Goal: Find contact information: Find contact information

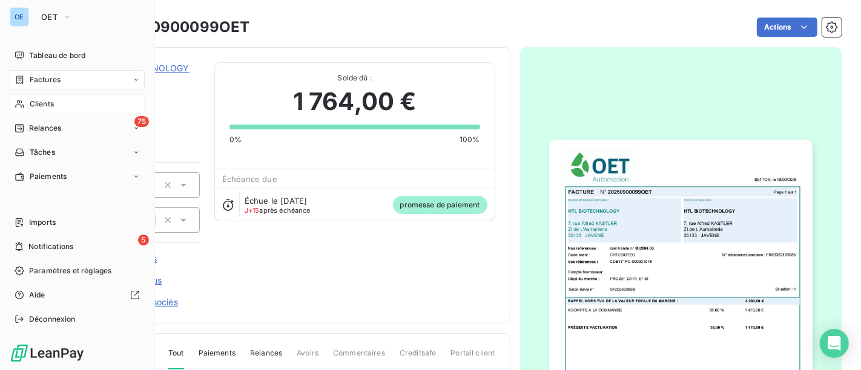
click at [55, 97] on div "Clients" at bounding box center [77, 103] width 135 height 19
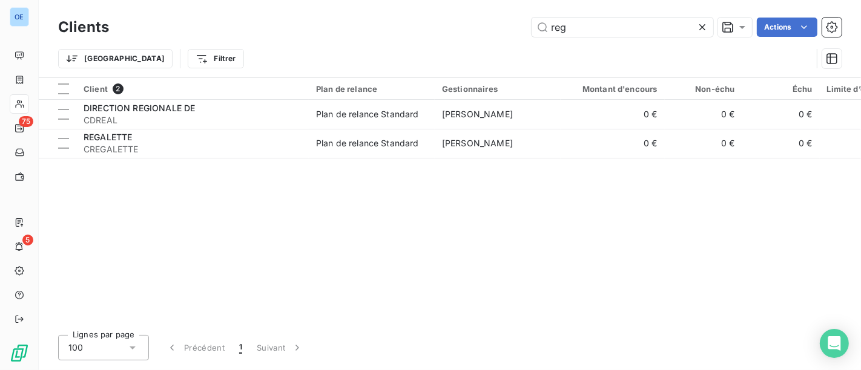
drag, startPoint x: 588, startPoint y: 28, endPoint x: 289, endPoint y: 18, distance: 299.8
click at [413, 21] on div "reg Actions" at bounding box center [482, 27] width 718 height 19
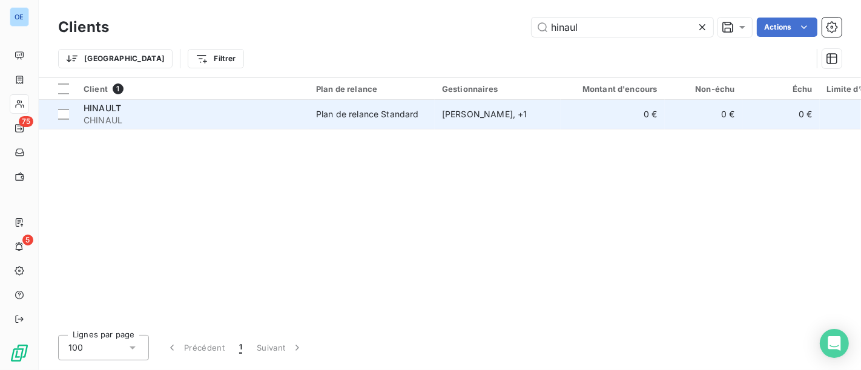
type input "hinaul"
click at [307, 124] on td "HINAULT CHINAUL" at bounding box center [192, 114] width 232 height 29
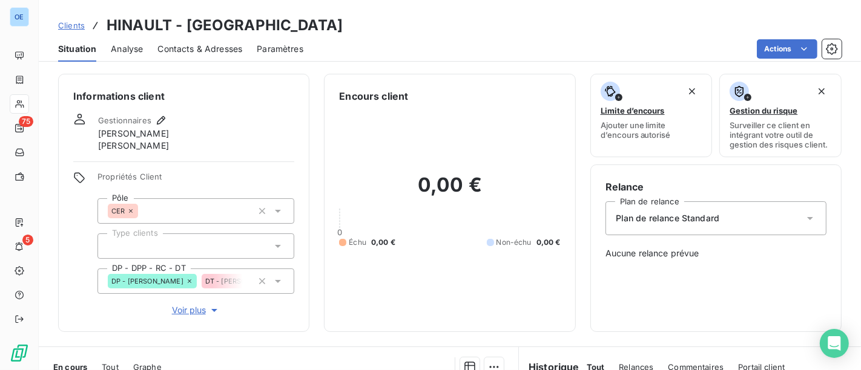
scroll to position [134, 0]
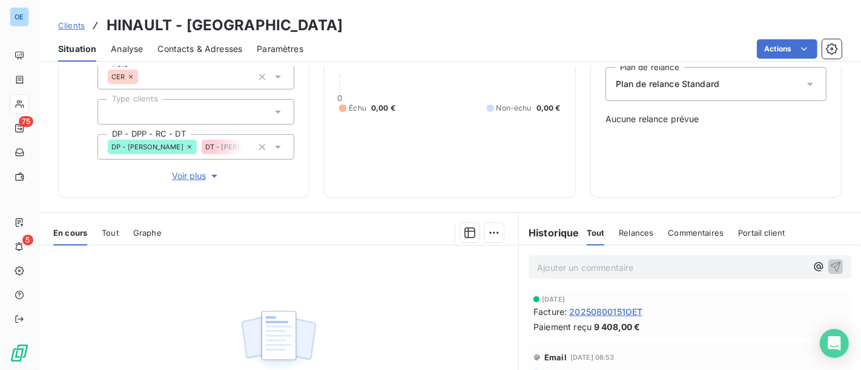
click at [637, 316] on span "20250800151OET" at bounding box center [605, 312] width 73 height 13
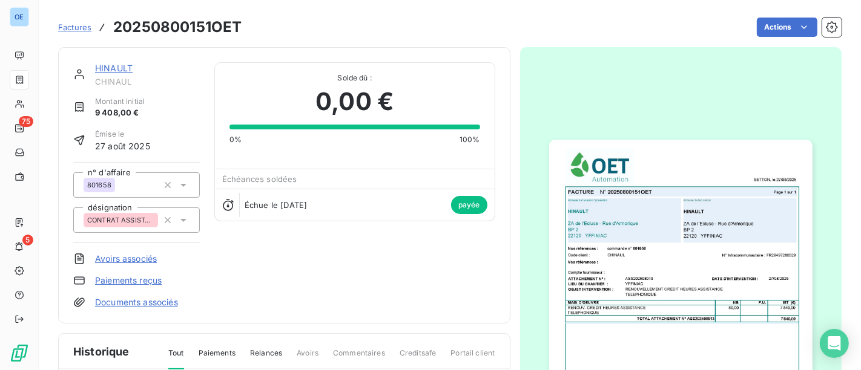
click at [692, 227] on img "button" at bounding box center [680, 326] width 263 height 372
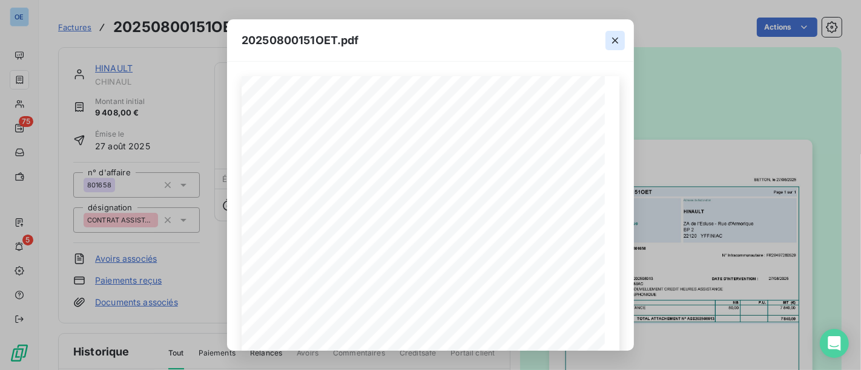
click at [617, 47] on button "button" at bounding box center [614, 40] width 19 height 19
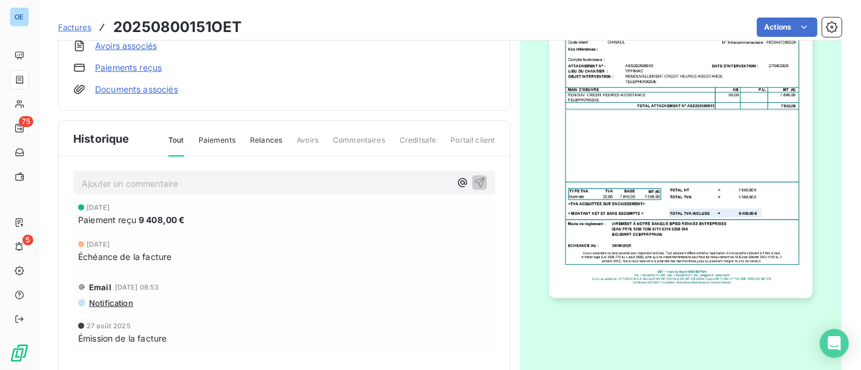
scroll to position [263, 0]
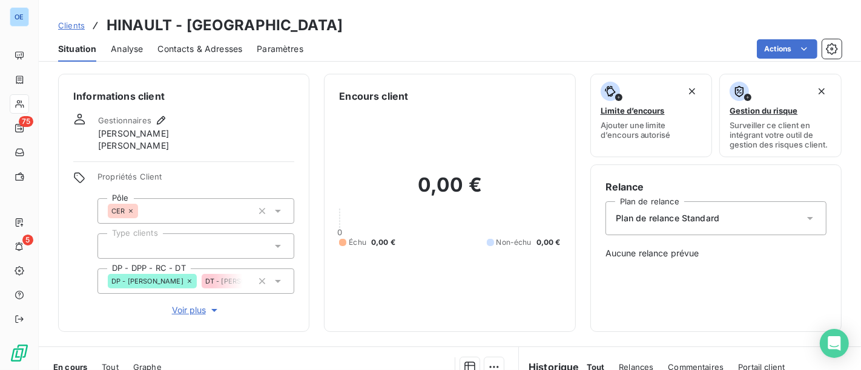
scroll to position [269, 0]
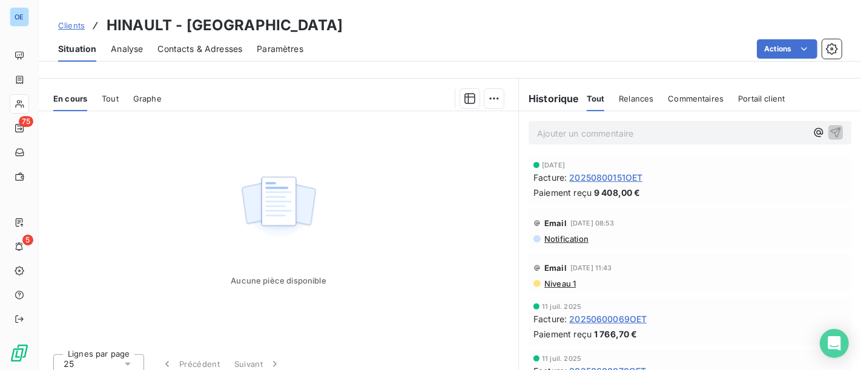
click at [622, 313] on span "20250600069OET" at bounding box center [607, 319] width 77 height 13
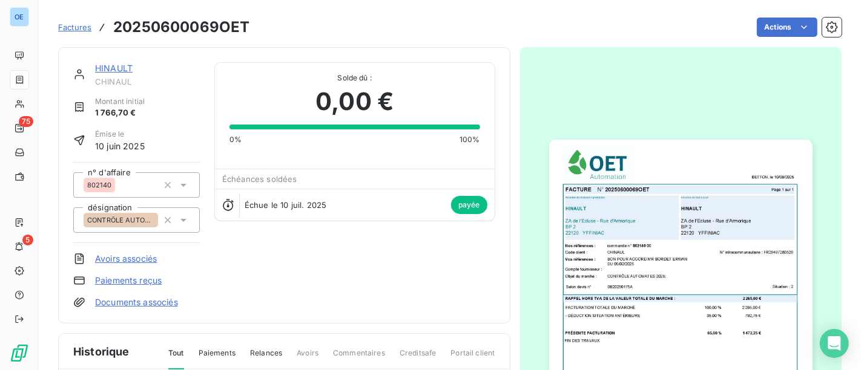
click at [677, 240] on img "button" at bounding box center [680, 326] width 263 height 372
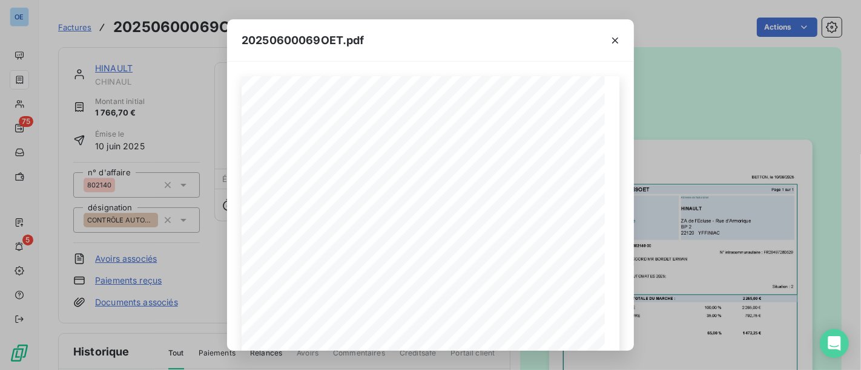
click at [686, 139] on div "20250600069OET.pdf BETTON, le [DATE] FACTURE N° 20250600069OET Page 1 sur 1 com…" at bounding box center [430, 185] width 861 height 370
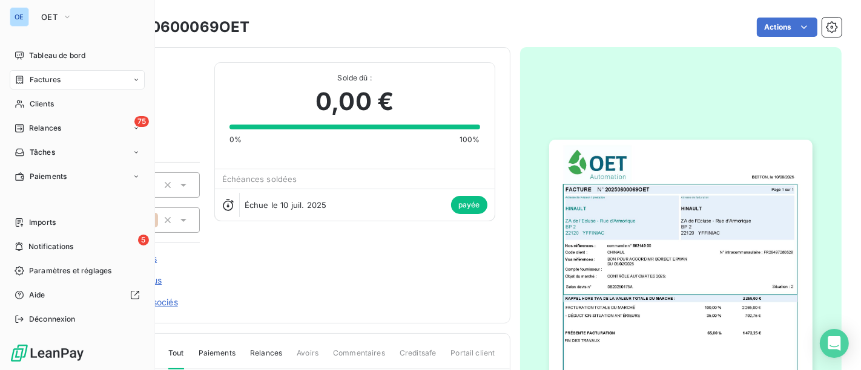
click at [44, 116] on nav "Tableau de bord Factures Clients 75 Relances Tâches Paiements" at bounding box center [77, 116] width 135 height 140
click at [59, 97] on div "Clients" at bounding box center [77, 103] width 135 height 19
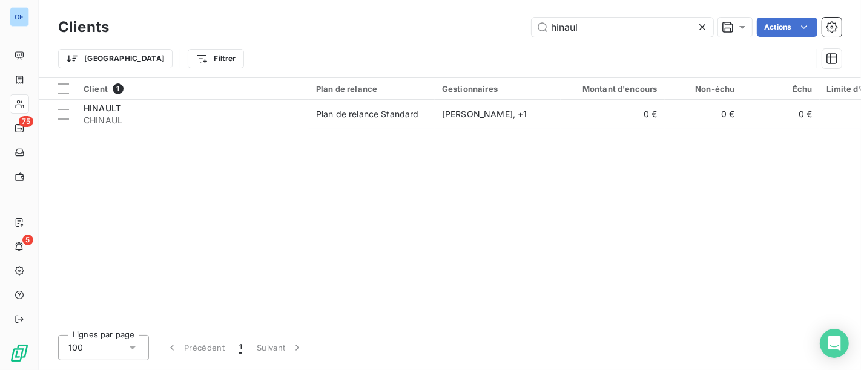
drag, startPoint x: 603, startPoint y: 23, endPoint x: 378, endPoint y: 27, distance: 225.2
click at [410, 27] on div "hinaul Actions" at bounding box center [482, 27] width 718 height 19
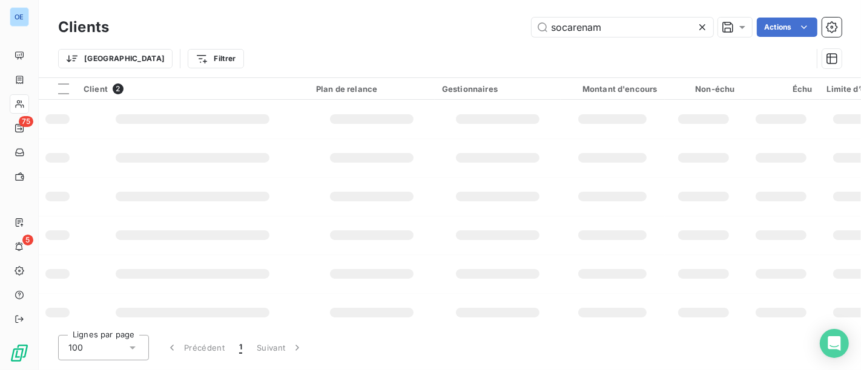
type input "socarenam"
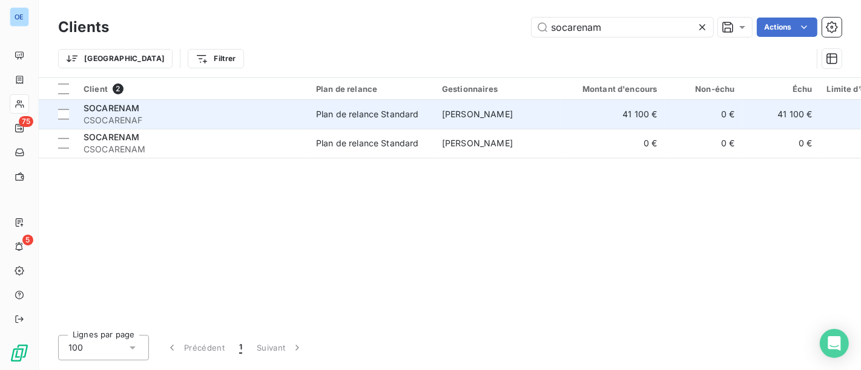
click at [257, 114] on span "CSOCARENAF" at bounding box center [193, 120] width 218 height 12
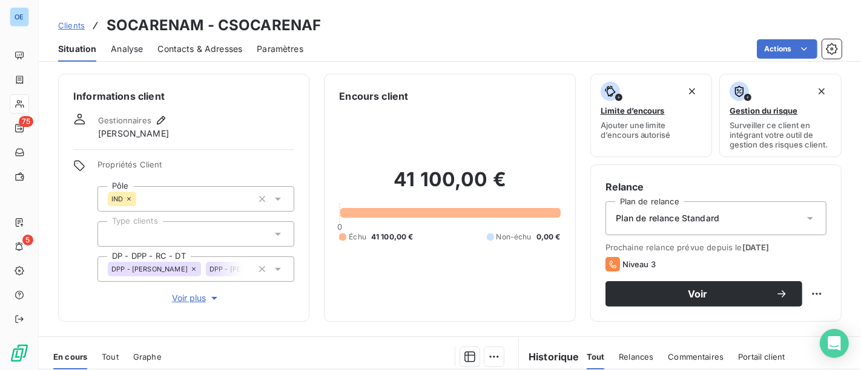
click at [206, 53] on span "Contacts & Adresses" at bounding box center [199, 49] width 85 height 12
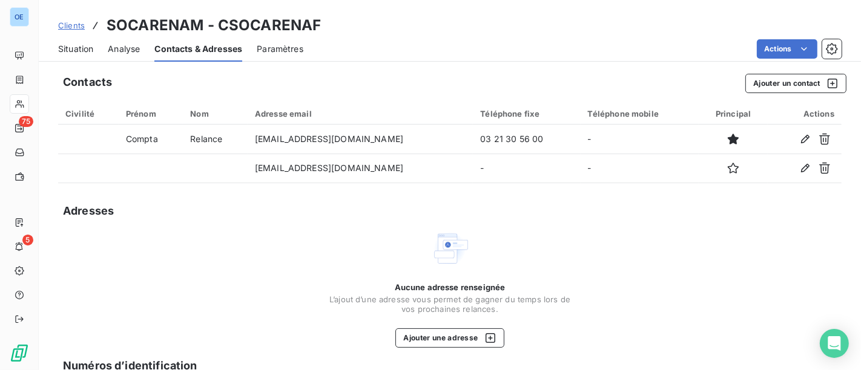
click at [87, 45] on span "Situation" at bounding box center [75, 49] width 35 height 12
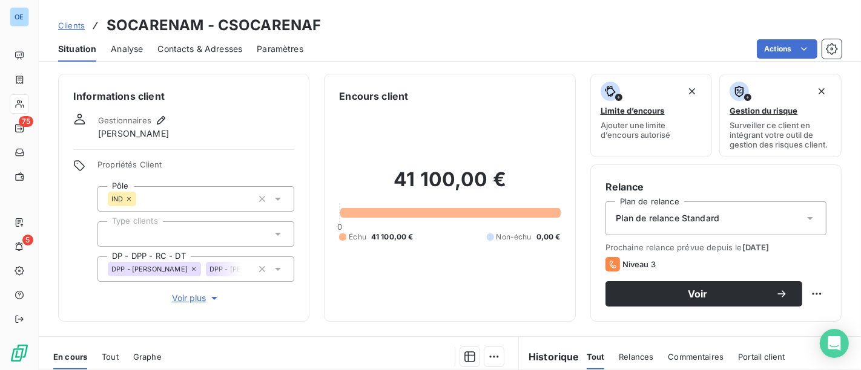
click at [207, 51] on span "Contacts & Adresses" at bounding box center [199, 49] width 85 height 12
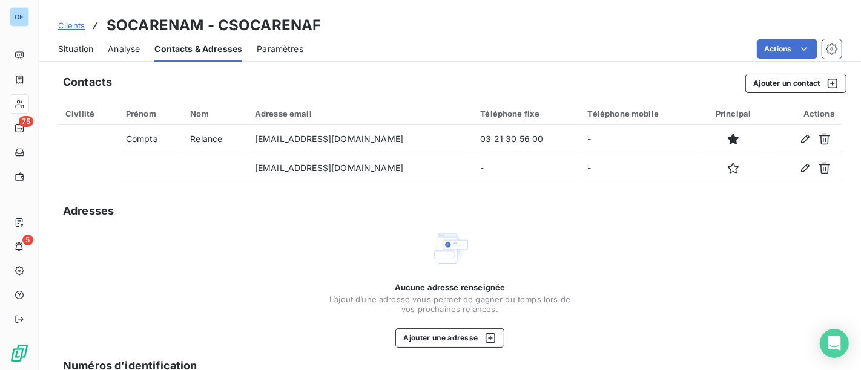
click at [75, 44] on span "Situation" at bounding box center [75, 49] width 35 height 12
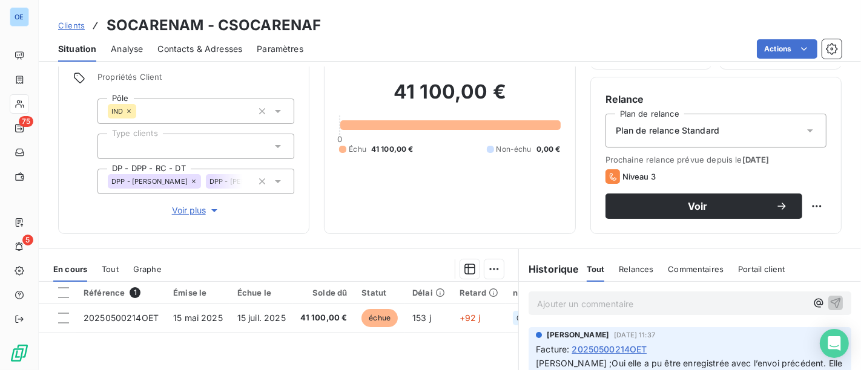
scroll to position [67, 0]
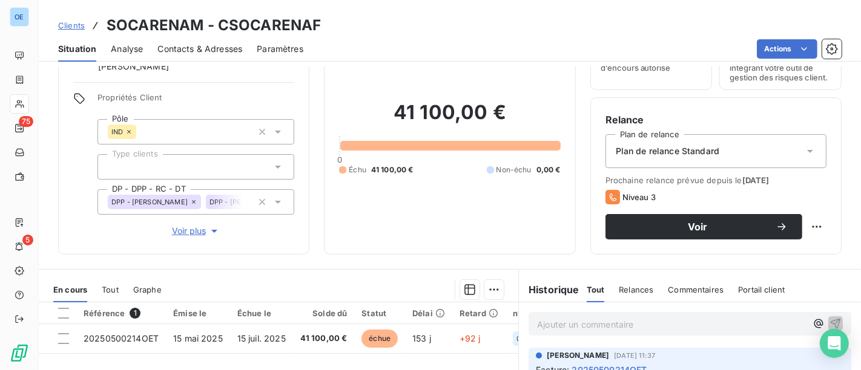
click at [185, 45] on span "Contacts & Adresses" at bounding box center [199, 49] width 85 height 12
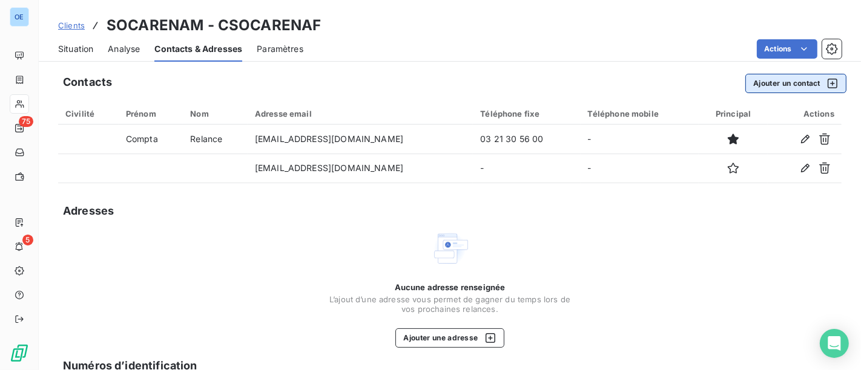
click at [775, 85] on button "Ajouter un contact" at bounding box center [795, 83] width 101 height 19
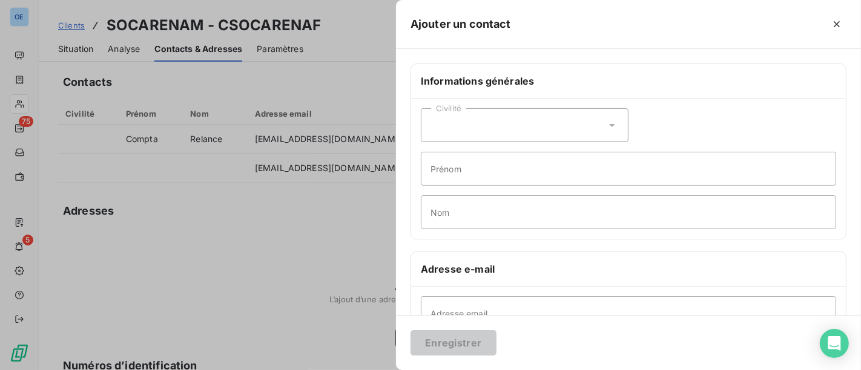
click at [511, 126] on div "Civilité" at bounding box center [525, 125] width 208 height 34
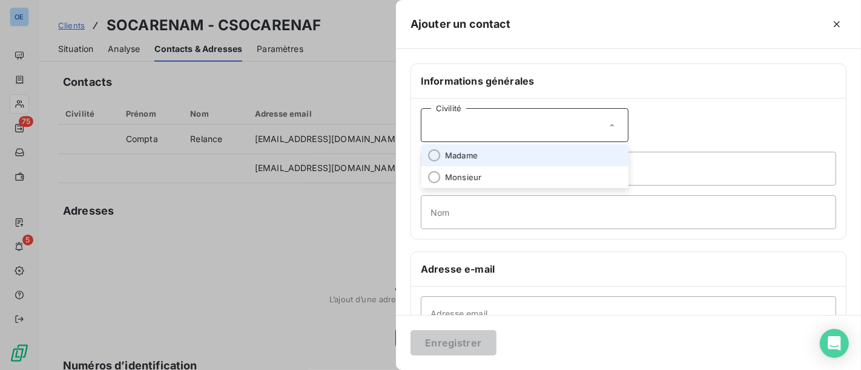
click at [511, 160] on li "Madame" at bounding box center [525, 156] width 208 height 22
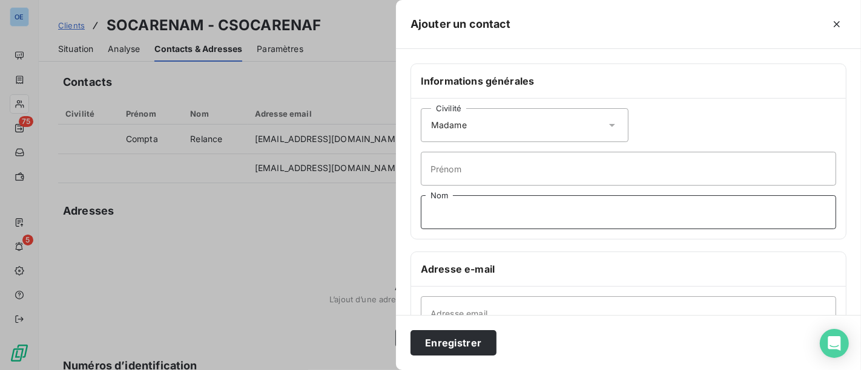
click at [476, 206] on input "Nom" at bounding box center [628, 212] width 415 height 34
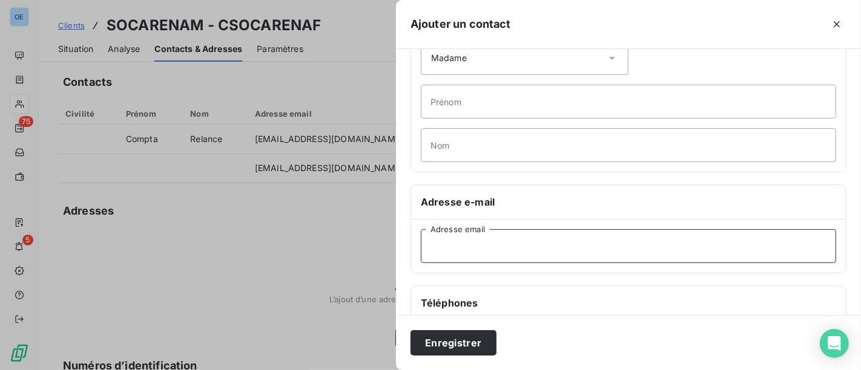
click at [501, 249] on input "Adresse email" at bounding box center [628, 246] width 415 height 34
paste input "[PERSON_NAME] <[EMAIL_ADDRESS][DOMAIN_NAME]>"
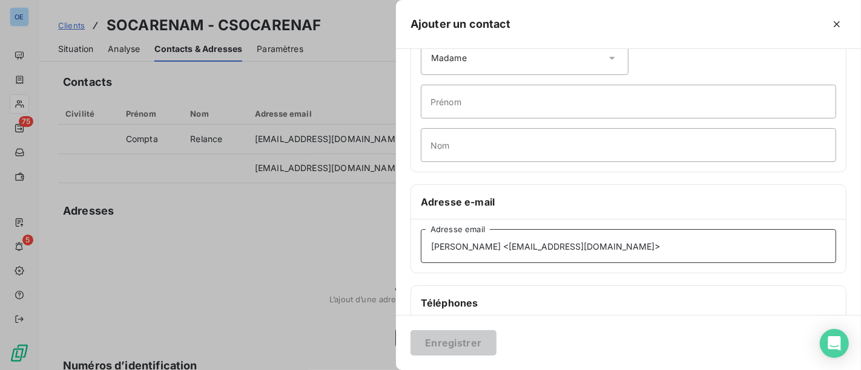
click at [495, 248] on input "[PERSON_NAME] <[EMAIL_ADDRESS][DOMAIN_NAME]>" at bounding box center [628, 246] width 415 height 34
click at [560, 249] on input "[EMAIL_ADDRESS][DOMAIN_NAME]>" at bounding box center [628, 246] width 415 height 34
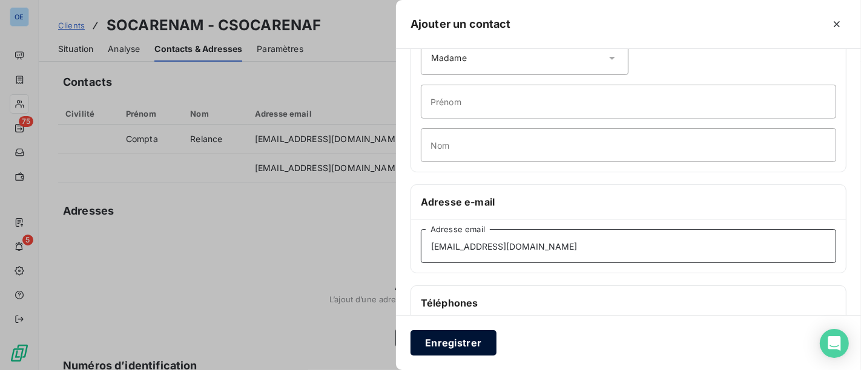
type input "[EMAIL_ADDRESS][DOMAIN_NAME]"
click at [463, 343] on button "Enregistrer" at bounding box center [453, 342] width 86 height 25
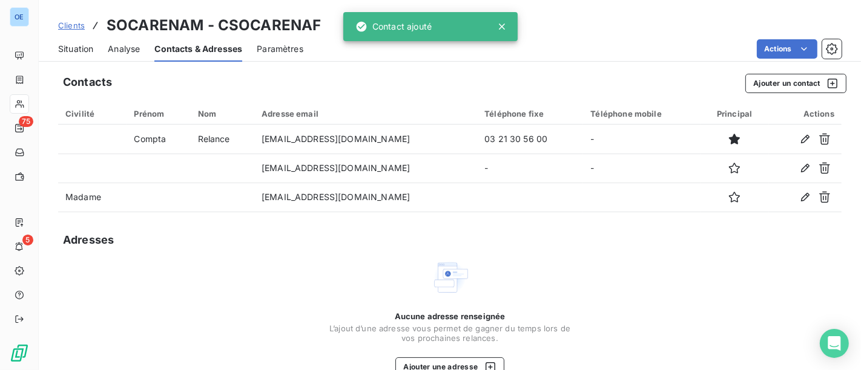
click at [81, 50] on span "Situation" at bounding box center [75, 49] width 35 height 12
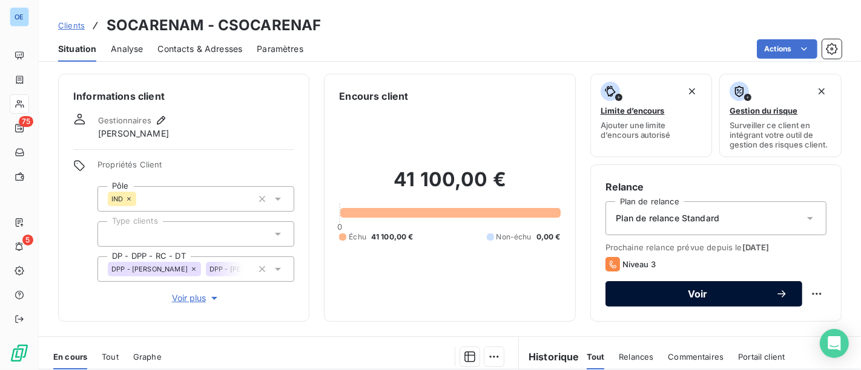
click at [681, 298] on span "Voir" at bounding box center [698, 294] width 156 height 10
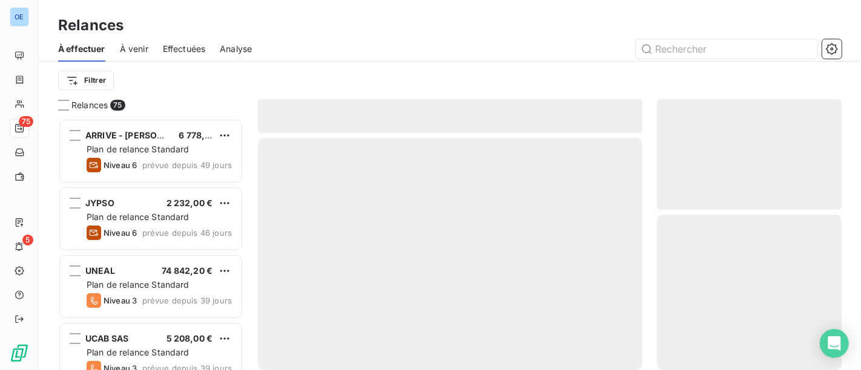
scroll to position [242, 174]
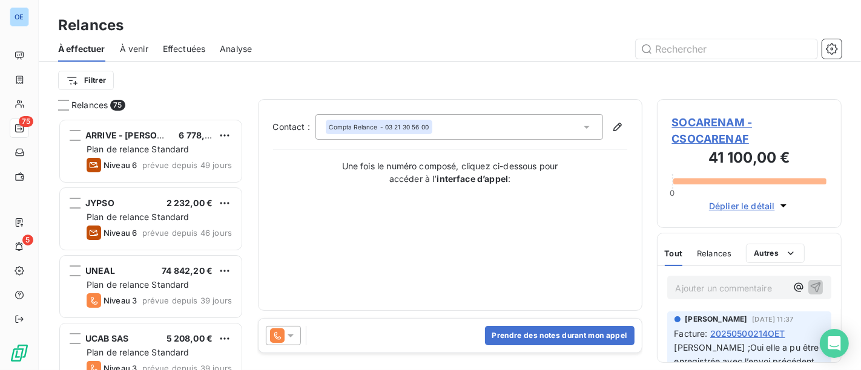
click at [290, 327] on div at bounding box center [283, 335] width 35 height 19
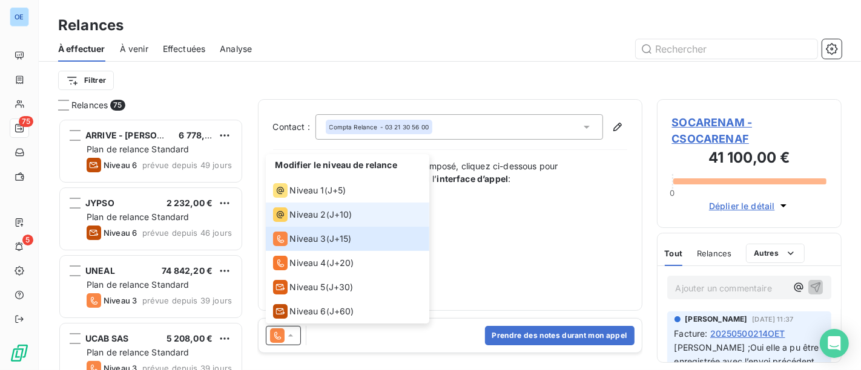
click at [311, 215] on span "Niveau 2" at bounding box center [308, 215] width 36 height 12
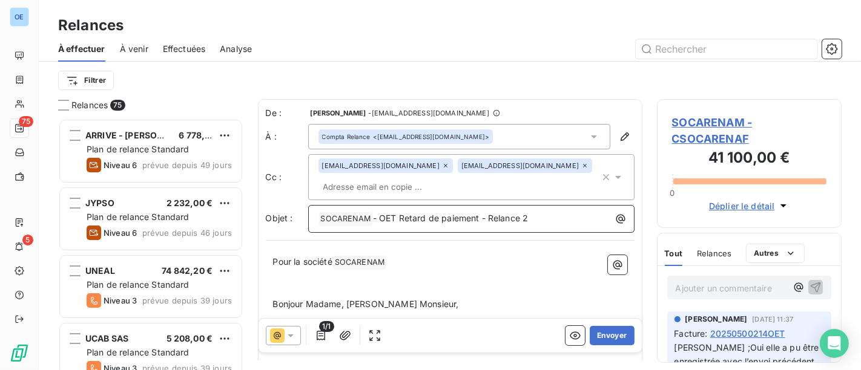
click at [531, 215] on p "﻿ SOCARENAM ﻿ - OET Retard de paiement - Relance 2" at bounding box center [474, 219] width 312 height 15
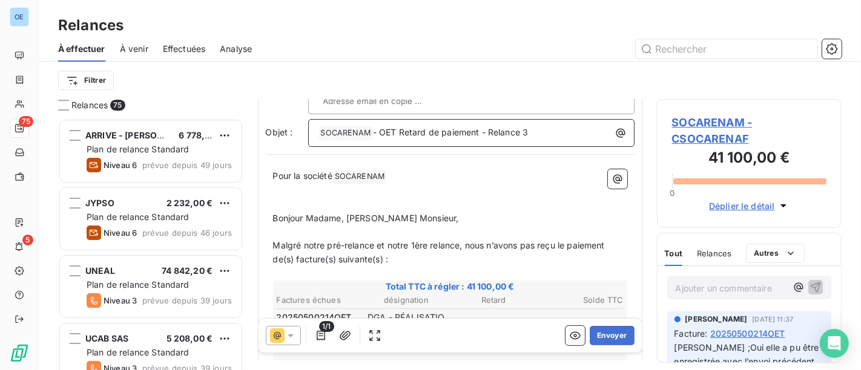
scroll to position [136, 0]
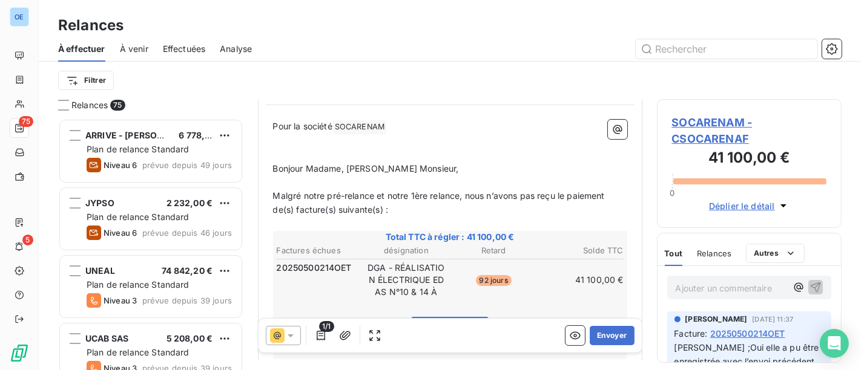
click at [421, 194] on span "Malgré notre pré-relance et notre 1ère relance, nous n’avons pas reçu le paieme…" at bounding box center [440, 203] width 334 height 24
click at [435, 193] on span "Malgré notre pré-relance et nos relance, nous n’avons pas reçu le paiement de(s…" at bounding box center [439, 203] width 332 height 24
click at [596, 335] on button "Envoyer" at bounding box center [611, 335] width 44 height 19
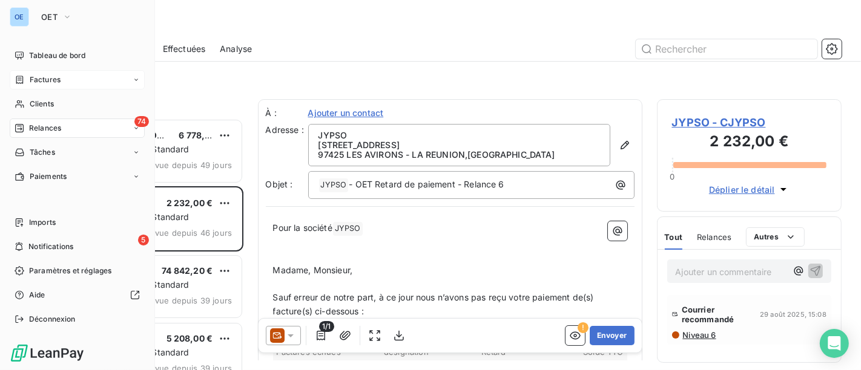
drag, startPoint x: 59, startPoint y: 86, endPoint x: 120, endPoint y: 77, distance: 62.3
click at [59, 86] on div "Factures" at bounding box center [77, 79] width 135 height 19
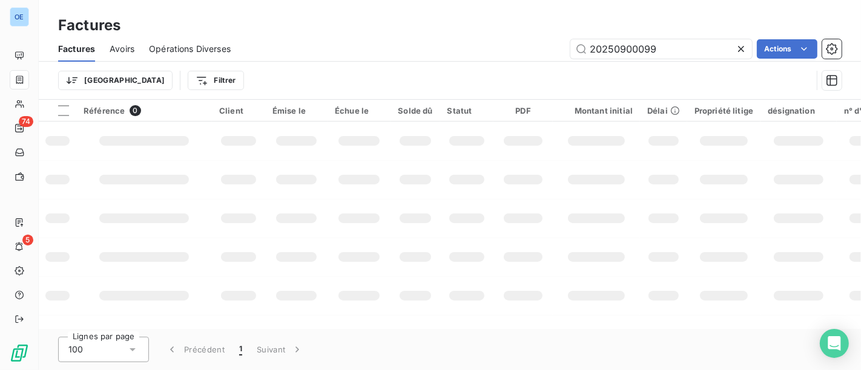
drag, startPoint x: 692, startPoint y: 48, endPoint x: 350, endPoint y: 51, distance: 342.5
click at [350, 51] on div "20250900099 Actions" at bounding box center [543, 48] width 596 height 19
type input "exail"
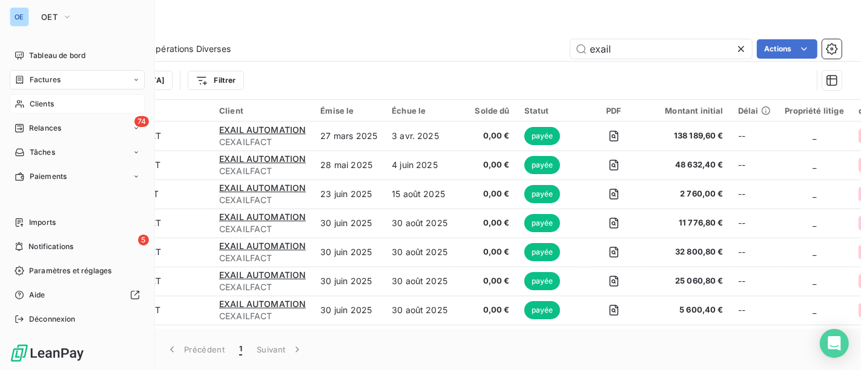
click at [43, 99] on span "Clients" at bounding box center [42, 104] width 24 height 11
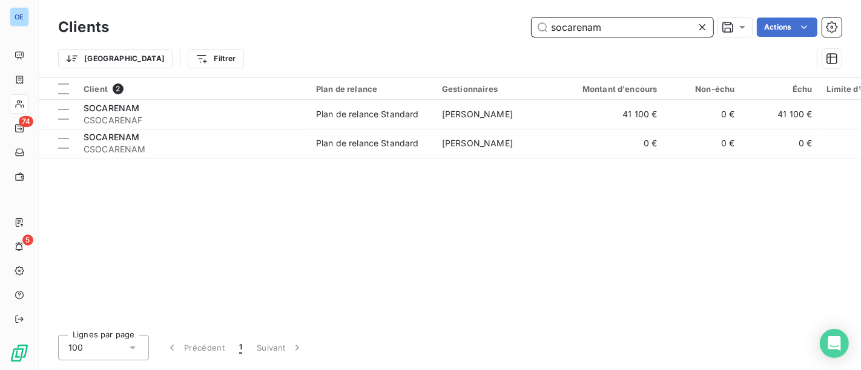
drag, startPoint x: 628, startPoint y: 37, endPoint x: 410, endPoint y: 25, distance: 218.2
click at [450, 25] on div "Clients socarenam Actions" at bounding box center [449, 27] width 783 height 25
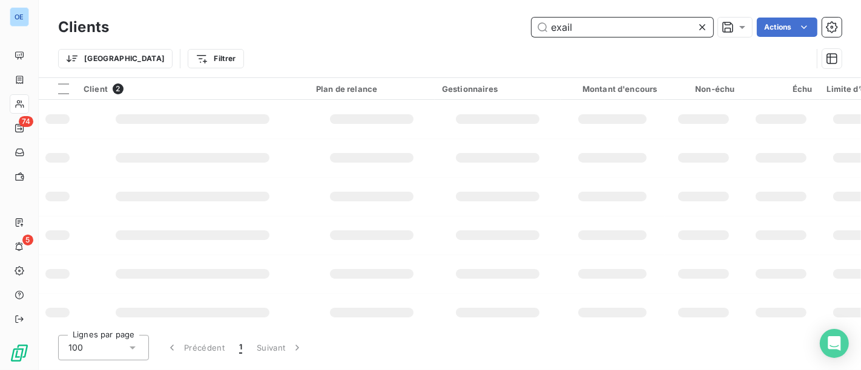
type input "exail"
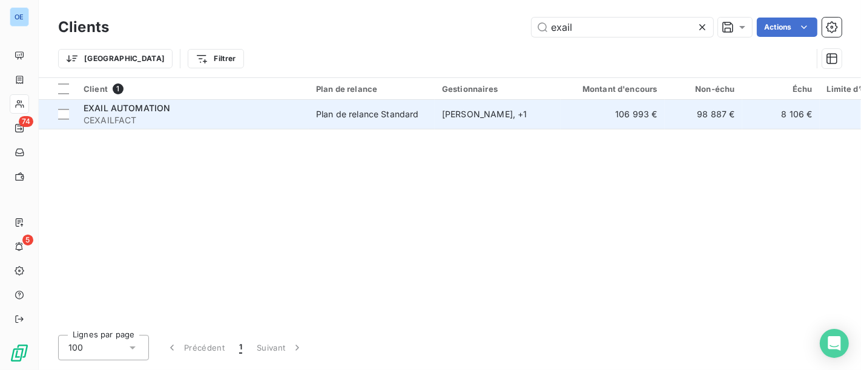
click at [465, 116] on div "[PERSON_NAME] , + 1" at bounding box center [497, 114] width 111 height 12
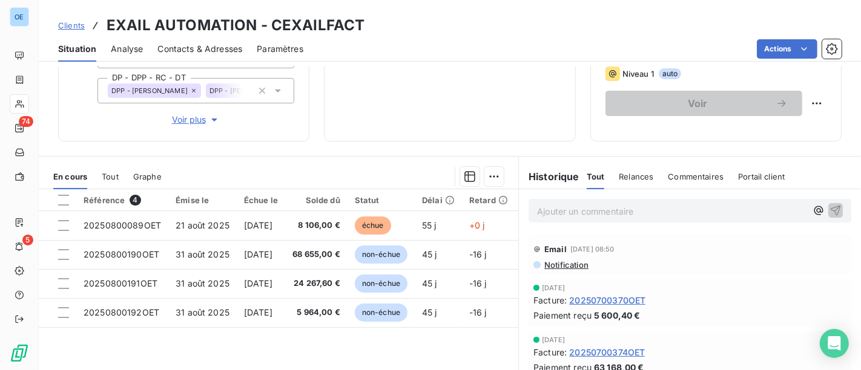
scroll to position [269, 0]
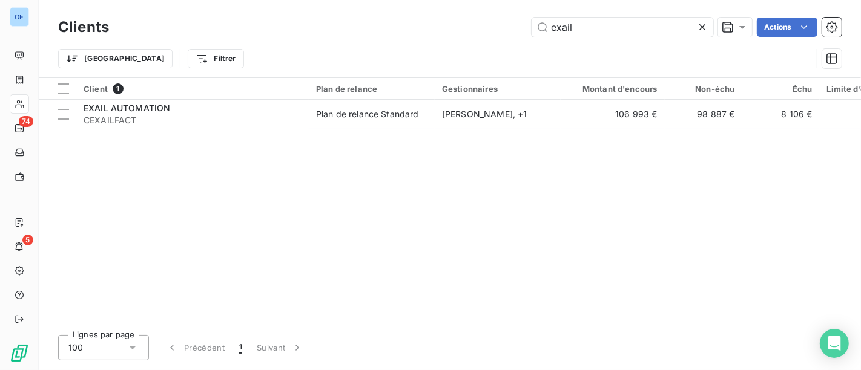
drag, startPoint x: 459, startPoint y: 18, endPoint x: 376, endPoint y: 18, distance: 82.9
click at [376, 18] on div "exail Actions" at bounding box center [482, 27] width 718 height 19
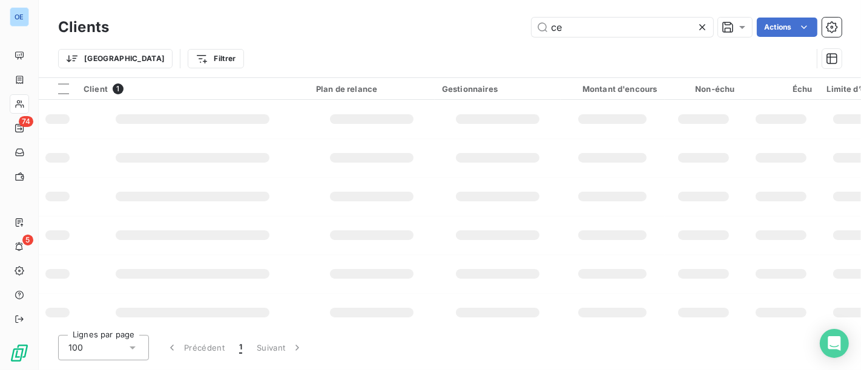
type input "c"
type input "X"
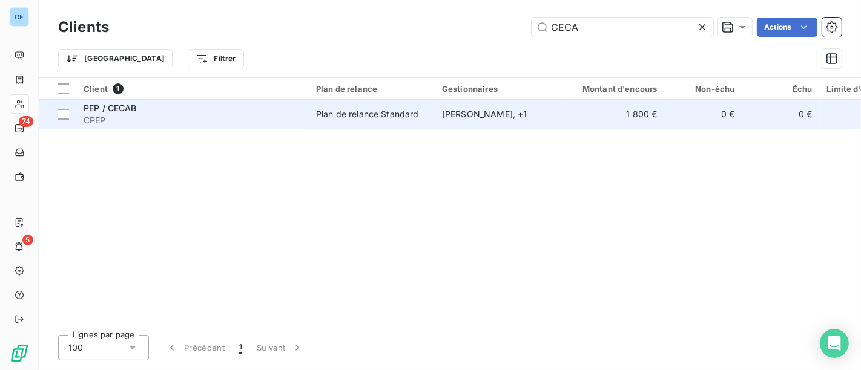
type input "CECA"
click at [307, 113] on td "PEP / CECAB CPEP" at bounding box center [192, 114] width 232 height 29
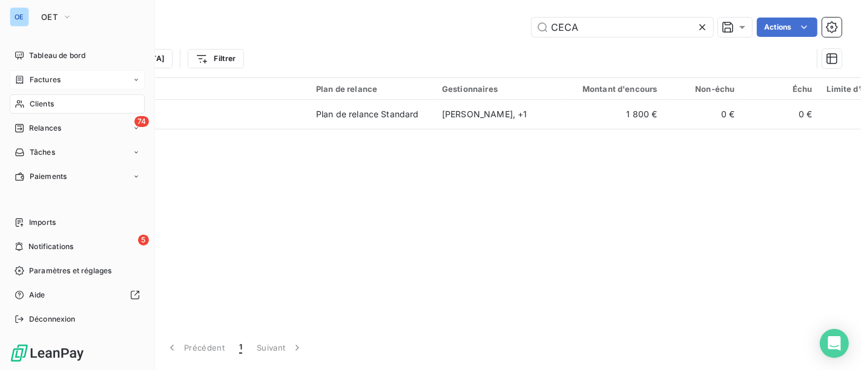
click at [34, 79] on span "Factures" at bounding box center [45, 79] width 31 height 11
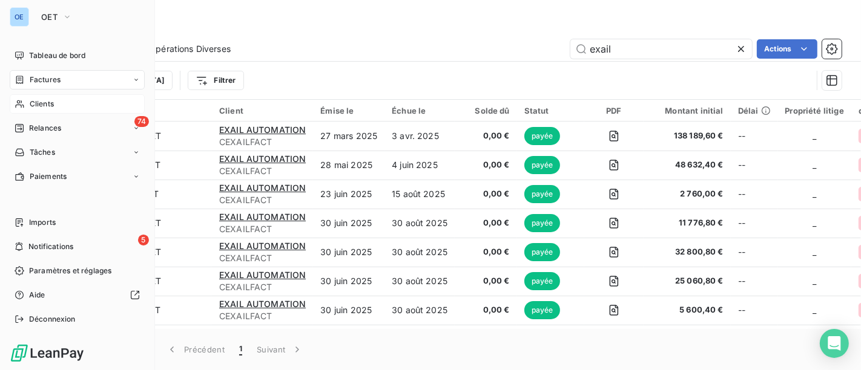
drag, startPoint x: 25, startPoint y: 105, endPoint x: 33, endPoint y: 100, distance: 9.2
click at [25, 105] on div "Clients" at bounding box center [77, 103] width 135 height 19
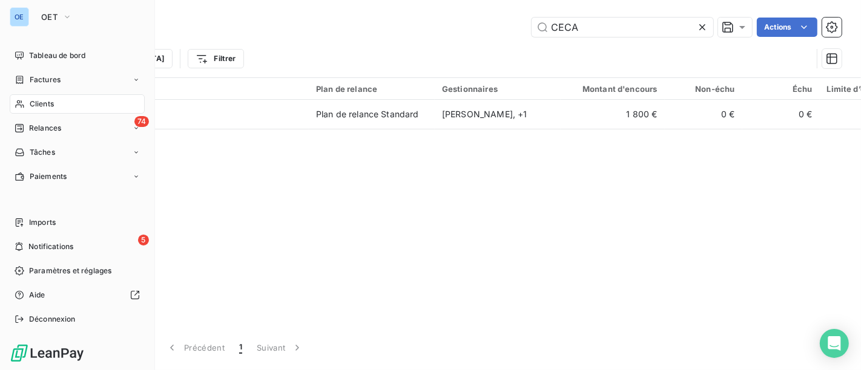
drag, startPoint x: 40, startPoint y: 74, endPoint x: 237, endPoint y: 69, distance: 196.8
click at [41, 74] on span "Factures" at bounding box center [45, 79] width 31 height 11
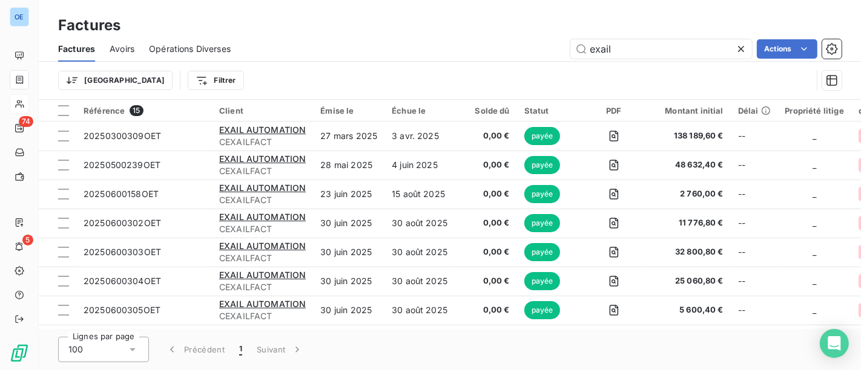
drag, startPoint x: 635, startPoint y: 48, endPoint x: 438, endPoint y: 53, distance: 197.4
click at [559, 48] on div "exail Actions" at bounding box center [543, 48] width 596 height 19
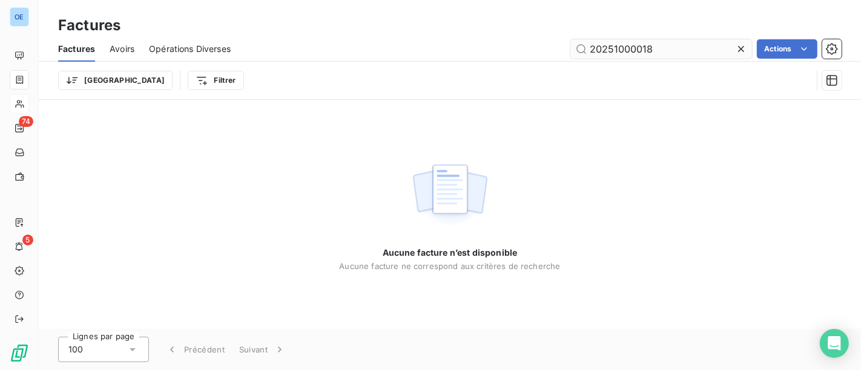
click at [615, 56] on input "20251000018" at bounding box center [661, 48] width 182 height 19
click at [653, 54] on input "20251000018" at bounding box center [661, 48] width 182 height 19
click at [632, 54] on input "20251000018" at bounding box center [661, 48] width 182 height 19
type input "20251000018"
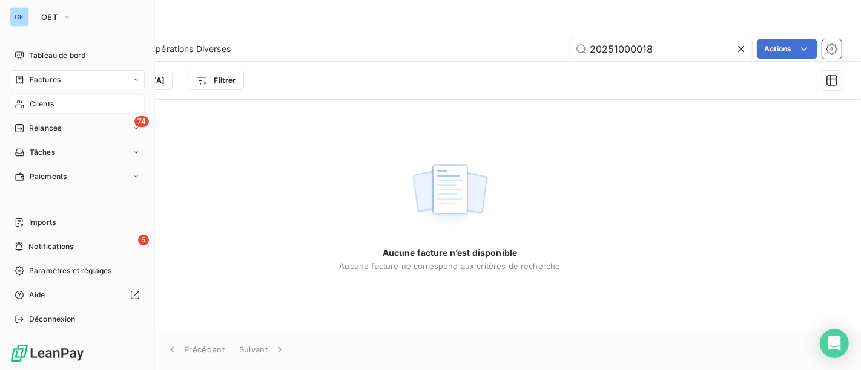
drag, startPoint x: 36, startPoint y: 102, endPoint x: 62, endPoint y: 98, distance: 26.3
click at [36, 102] on span "Clients" at bounding box center [42, 104] width 24 height 11
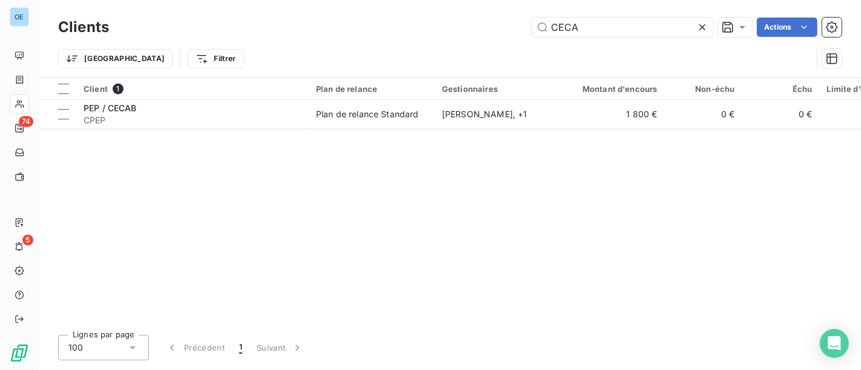
drag, startPoint x: 593, startPoint y: 33, endPoint x: 395, endPoint y: 27, distance: 198.0
click at [395, 27] on div "CECA Actions" at bounding box center [482, 27] width 718 height 19
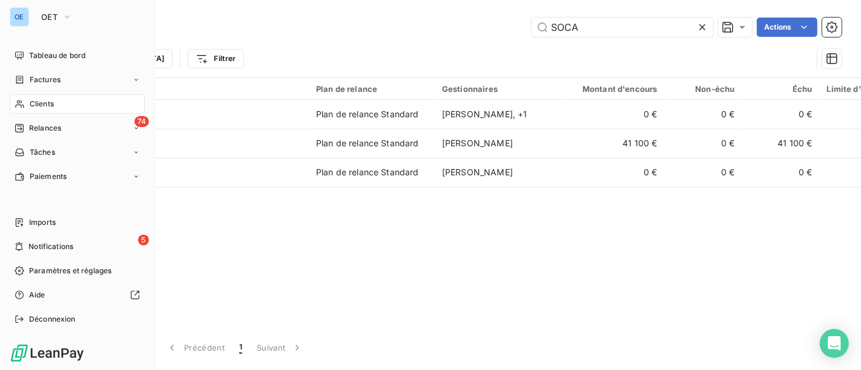
click at [29, 114] on nav "Tableau de bord Factures Clients 74 Relances Tâches Paiements" at bounding box center [77, 116] width 135 height 140
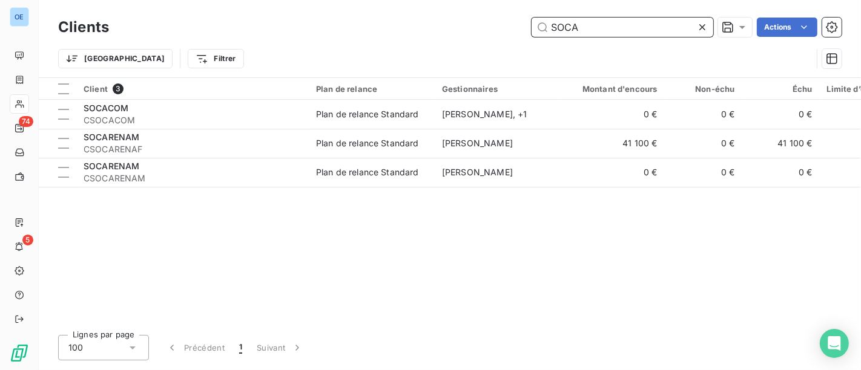
drag, startPoint x: 601, startPoint y: 25, endPoint x: 407, endPoint y: 37, distance: 194.6
click at [417, 35] on div "SOCA Actions" at bounding box center [482, 27] width 718 height 19
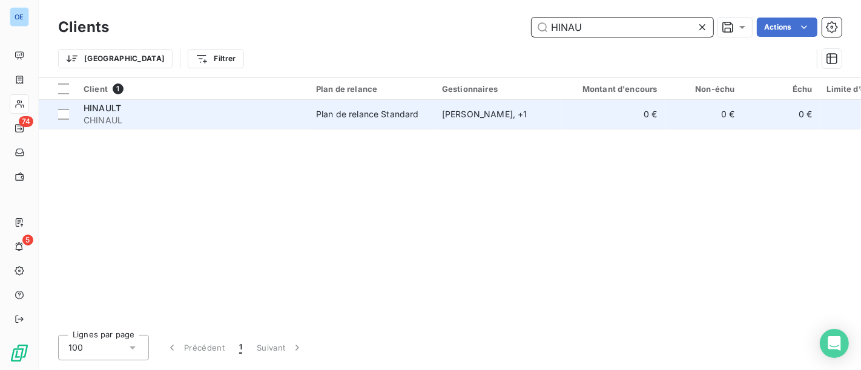
type input "HINAU"
click at [189, 116] on span "CHINAUL" at bounding box center [193, 120] width 218 height 12
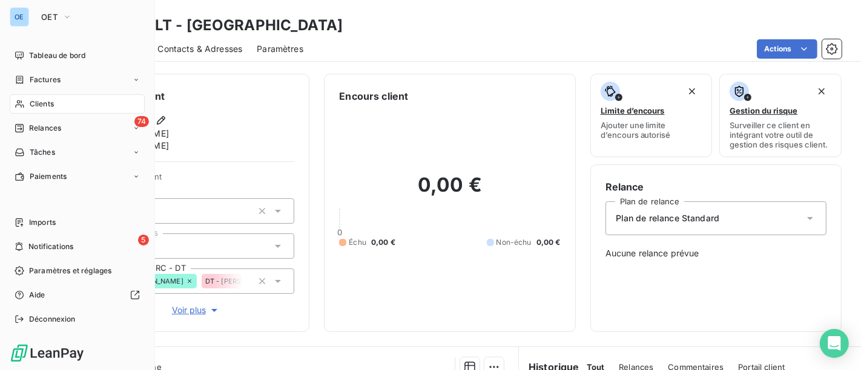
click at [33, 104] on span "Clients" at bounding box center [42, 104] width 24 height 11
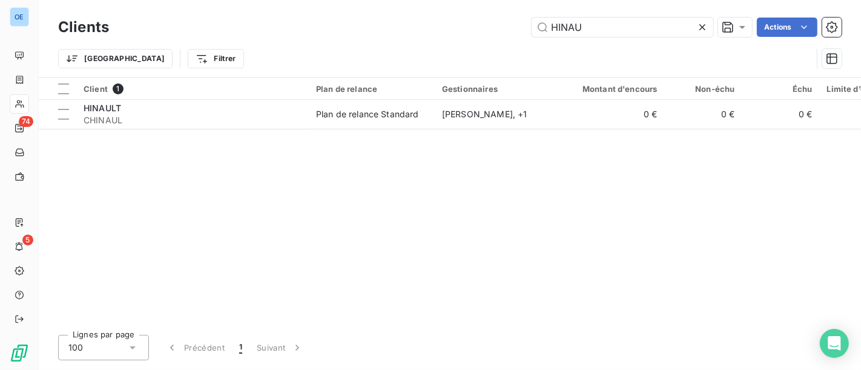
drag, startPoint x: 637, startPoint y: 25, endPoint x: 474, endPoint y: 38, distance: 162.7
click at [513, 38] on div "Clients HINAU Actions" at bounding box center [449, 27] width 783 height 25
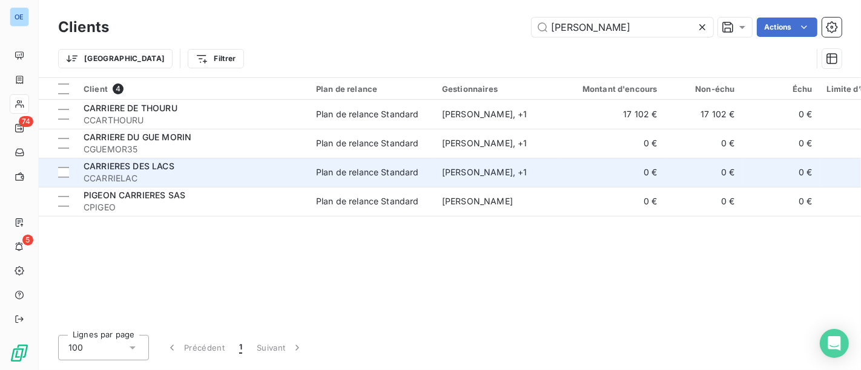
type input "[PERSON_NAME]"
click at [227, 168] on div "CARRIERES DES LACS" at bounding box center [193, 166] width 218 height 12
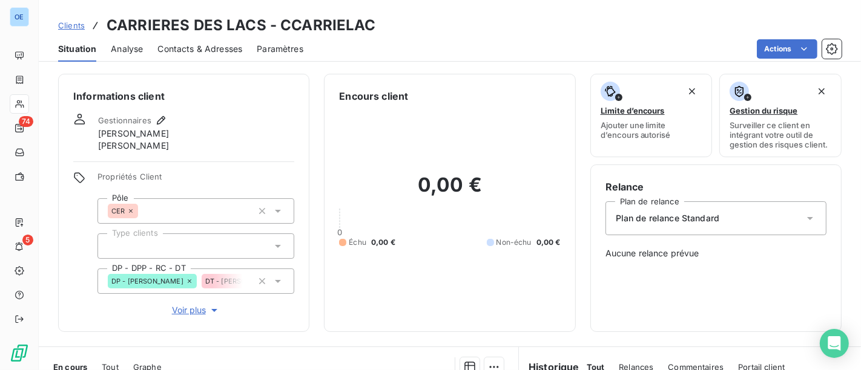
scroll to position [134, 0]
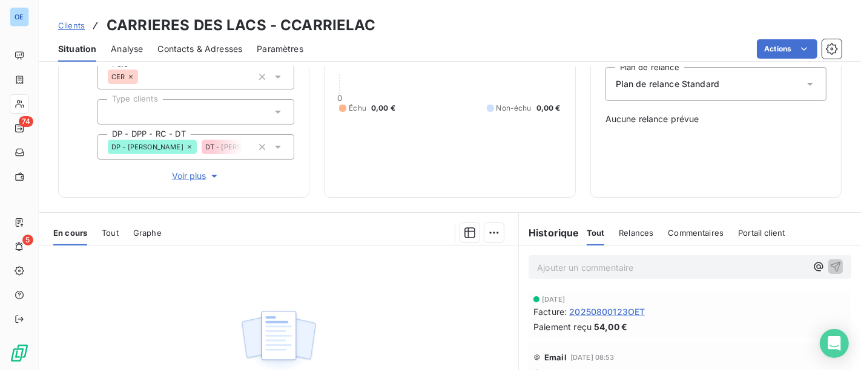
click at [637, 306] on span "20250800123OET" at bounding box center [607, 312] width 76 height 13
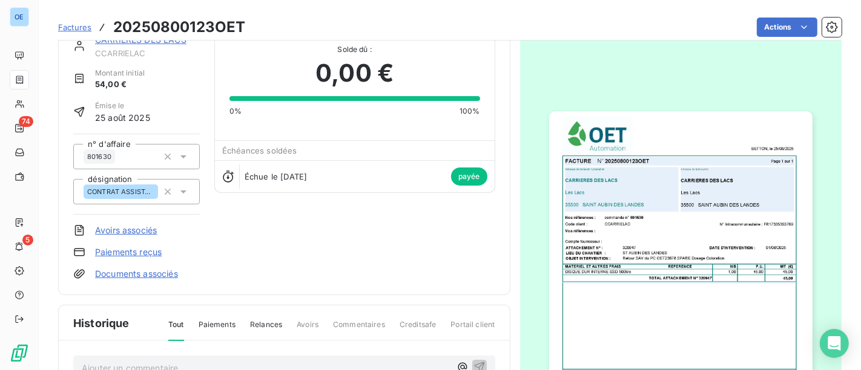
scroll to position [1, 0]
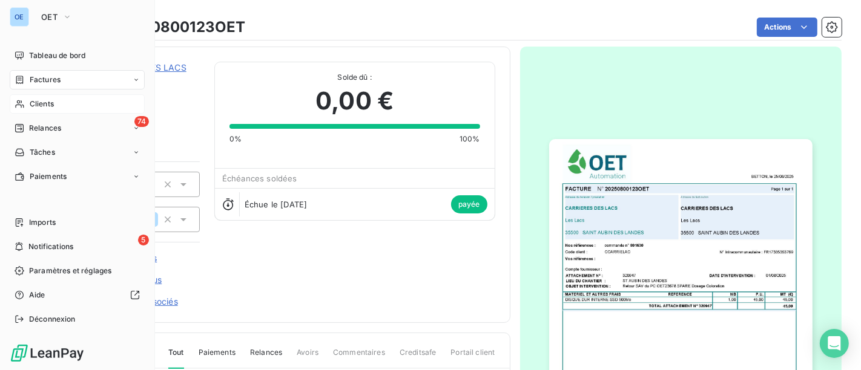
click at [39, 100] on span "Clients" at bounding box center [42, 104] width 24 height 11
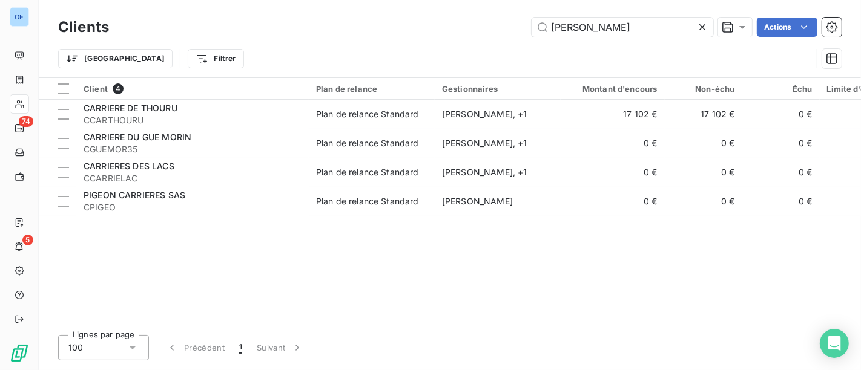
drag, startPoint x: 608, startPoint y: 24, endPoint x: 372, endPoint y: 0, distance: 237.3
click at [533, 15] on div "Clients [PERSON_NAME] Actions" at bounding box center [449, 27] width 783 height 25
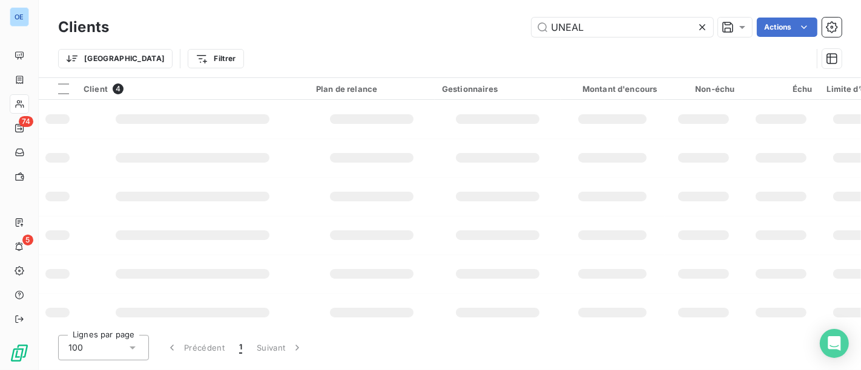
type input "UNEAL"
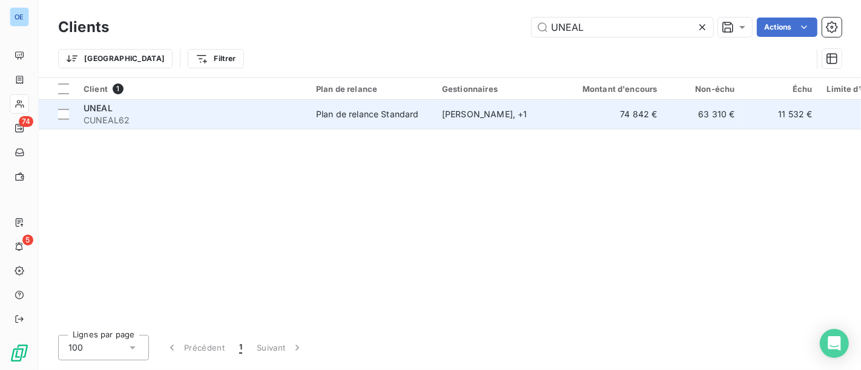
click at [360, 110] on div "Plan de relance Standard" at bounding box center [367, 114] width 103 height 12
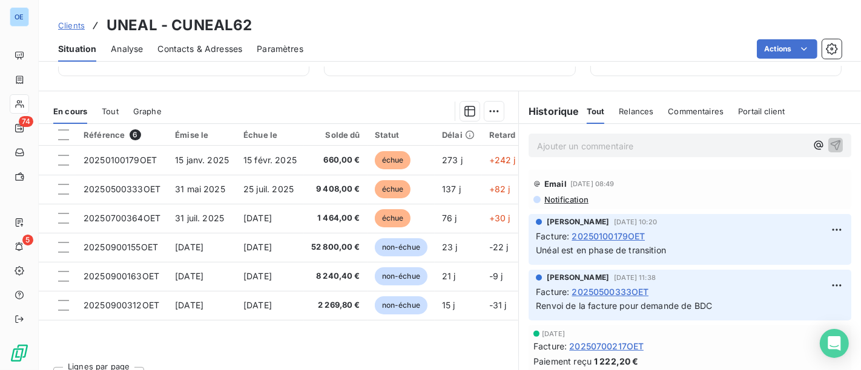
scroll to position [269, 0]
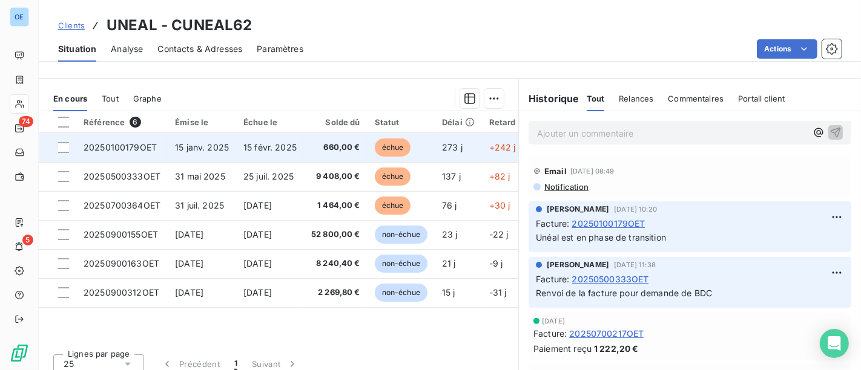
click at [299, 154] on td "15 févr. 2025" at bounding box center [270, 147] width 68 height 29
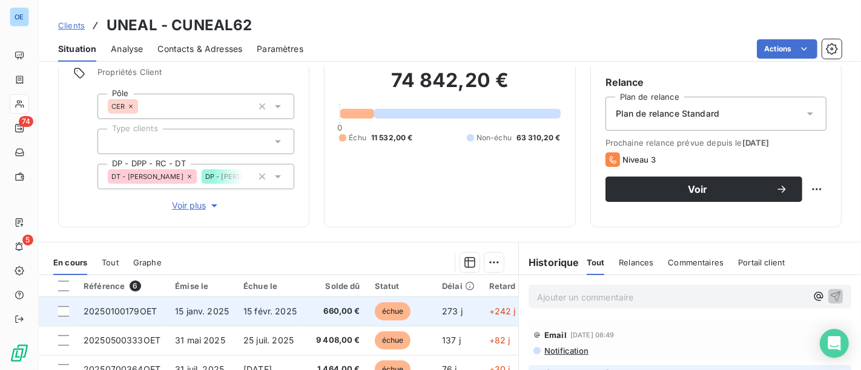
scroll to position [134, 0]
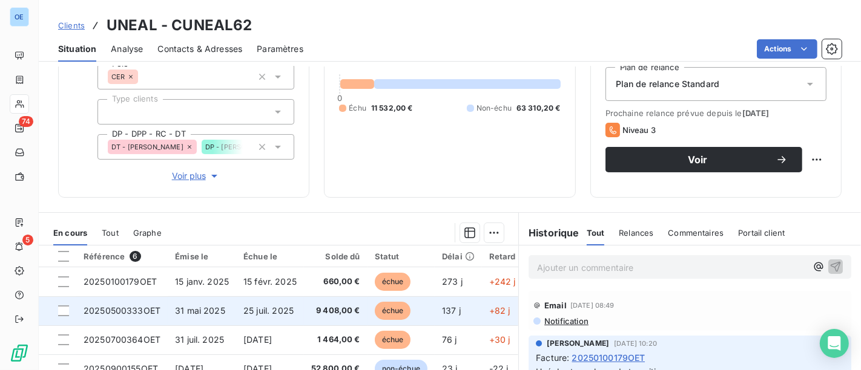
click at [327, 303] on td "9 408,00 €" at bounding box center [336, 311] width 64 height 29
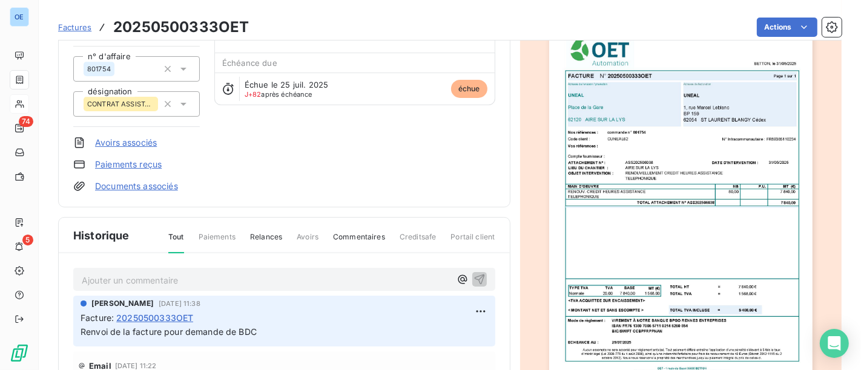
scroll to position [136, 0]
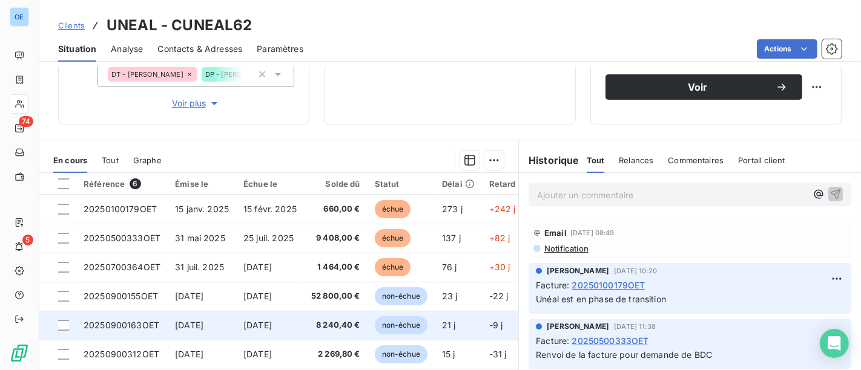
scroll to position [269, 0]
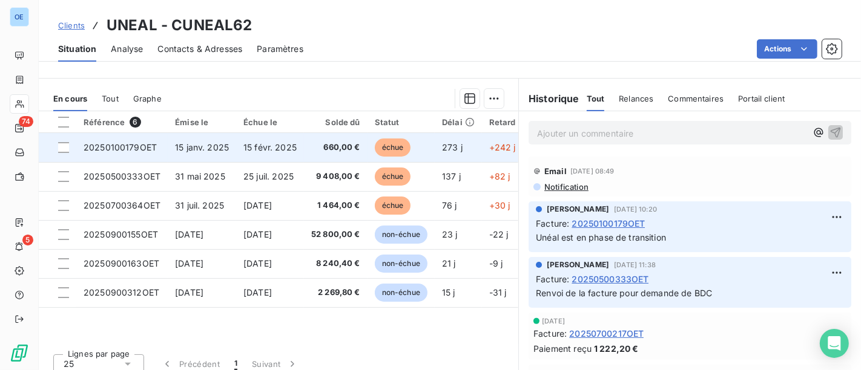
click at [309, 149] on td "660,00 €" at bounding box center [336, 147] width 64 height 29
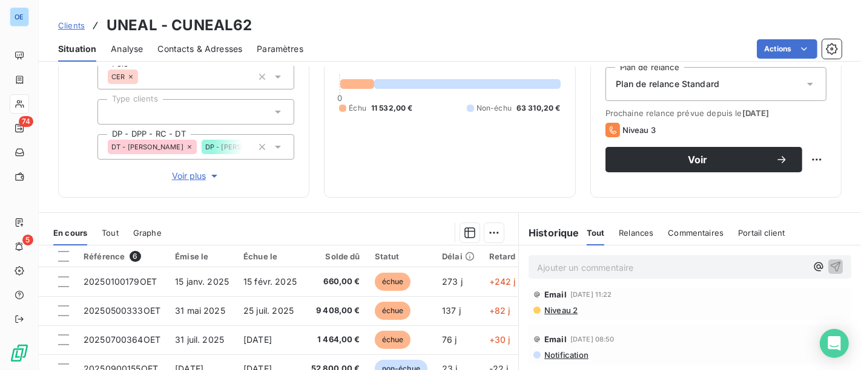
scroll to position [202, 0]
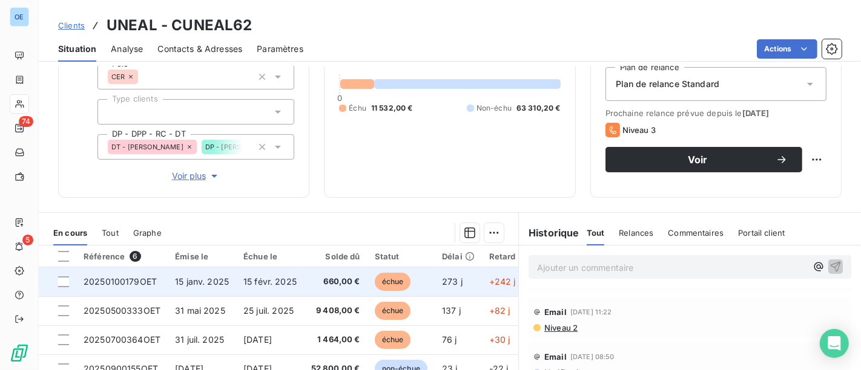
click at [325, 279] on span "660,00 €" at bounding box center [335, 282] width 49 height 12
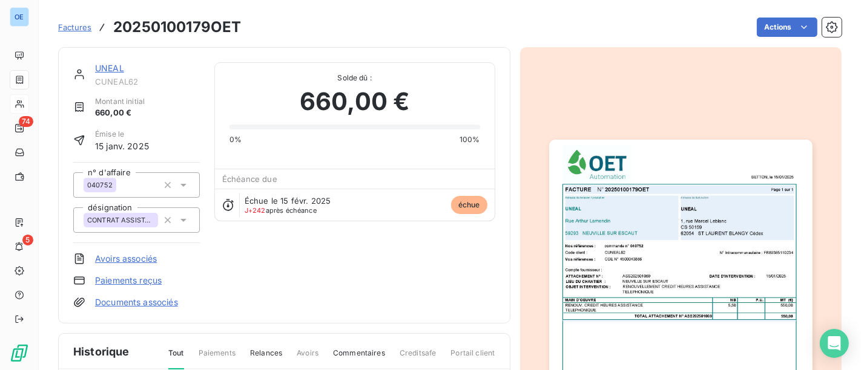
click at [81, 29] on span "Factures" at bounding box center [74, 27] width 33 height 10
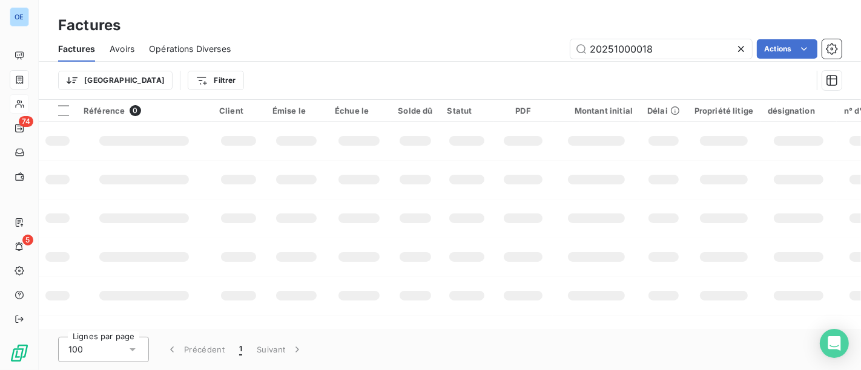
drag, startPoint x: 663, startPoint y: 47, endPoint x: 436, endPoint y: 49, distance: 227.0
click at [436, 49] on div "20251000018 Actions" at bounding box center [543, 48] width 596 height 19
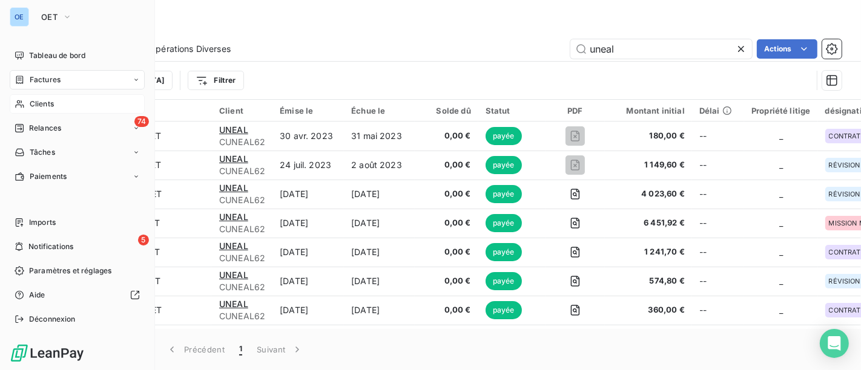
type input "uneal"
click at [22, 102] on icon at bounding box center [20, 104] width 10 height 10
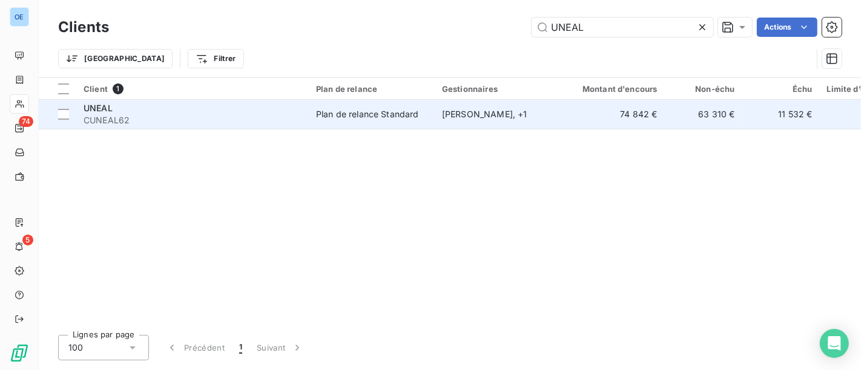
click at [361, 108] on div "Plan de relance Standard" at bounding box center [367, 114] width 103 height 12
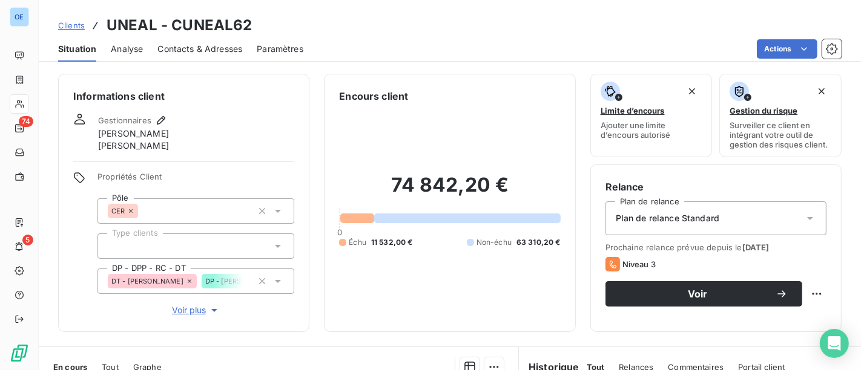
click at [183, 45] on span "Contacts & Adresses" at bounding box center [199, 49] width 85 height 12
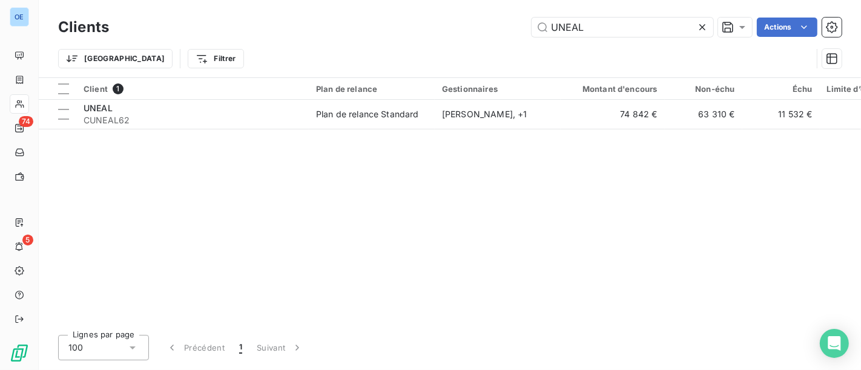
click at [315, 130] on div "Client 1 Plan de relance Gestionnaires Montant d'encours Non-échu Échu Limite d…" at bounding box center [450, 202] width 822 height 248
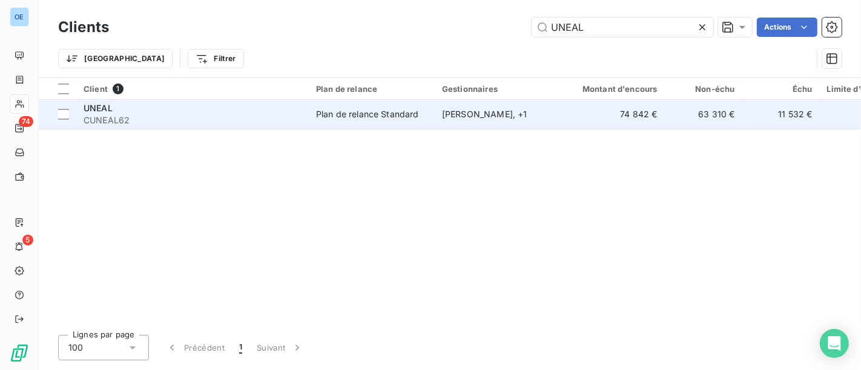
click at [355, 111] on div "Plan de relance Standard" at bounding box center [367, 114] width 103 height 12
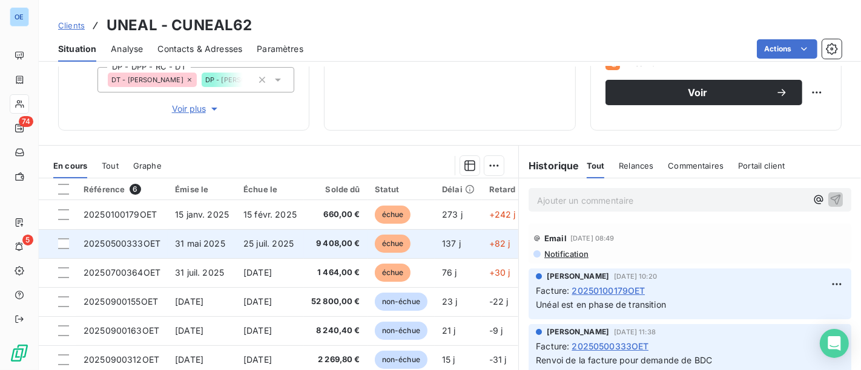
click at [327, 243] on span "9 408,00 €" at bounding box center [335, 244] width 49 height 12
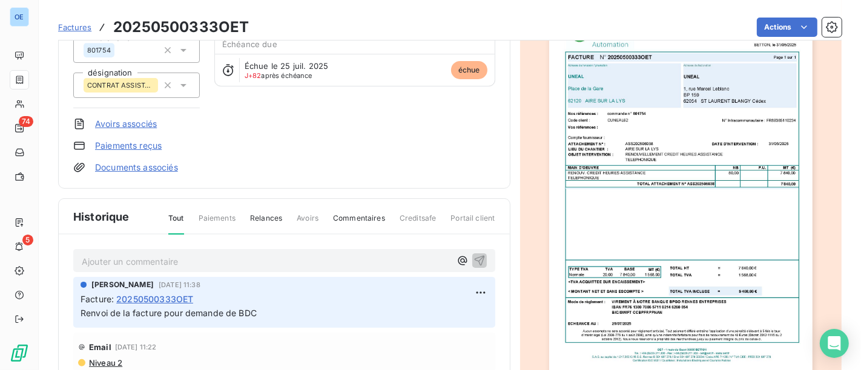
scroll to position [1, 0]
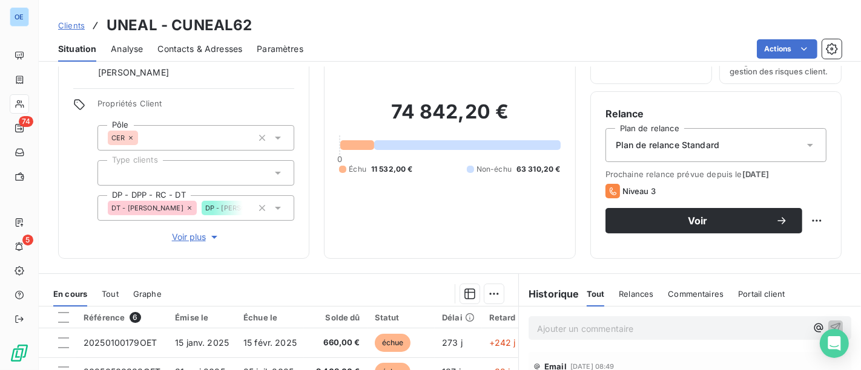
scroll to position [202, 0]
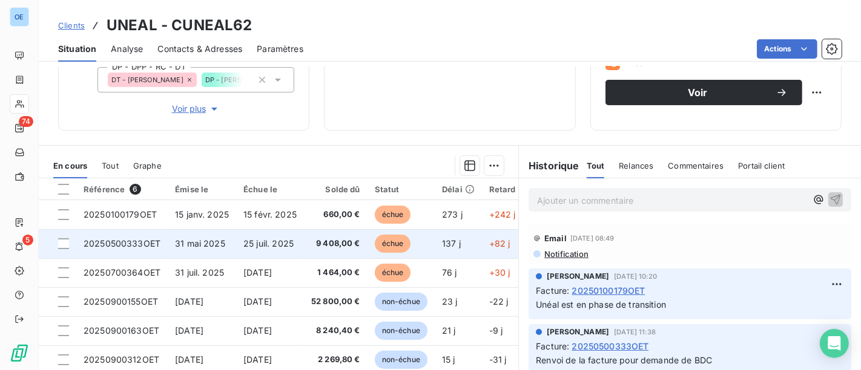
click at [307, 236] on td "9 408,00 €" at bounding box center [336, 243] width 64 height 29
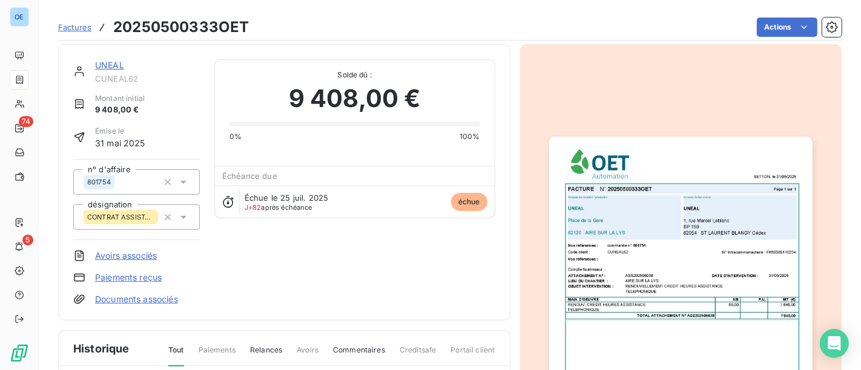
scroll to position [206, 0]
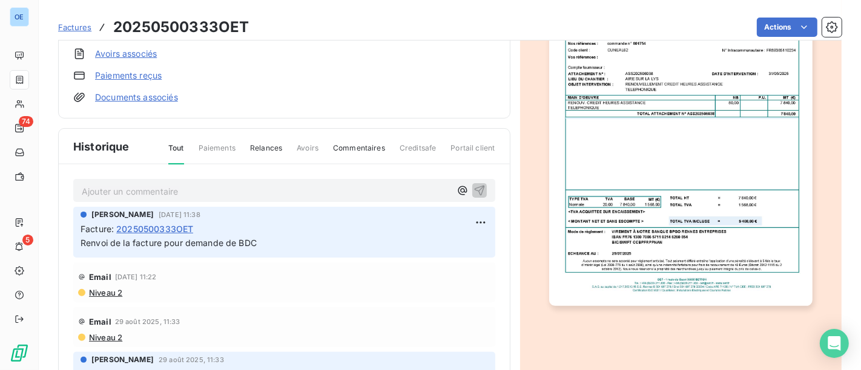
click at [175, 192] on p "Ajouter un commentaire ﻿" at bounding box center [266, 191] width 369 height 15
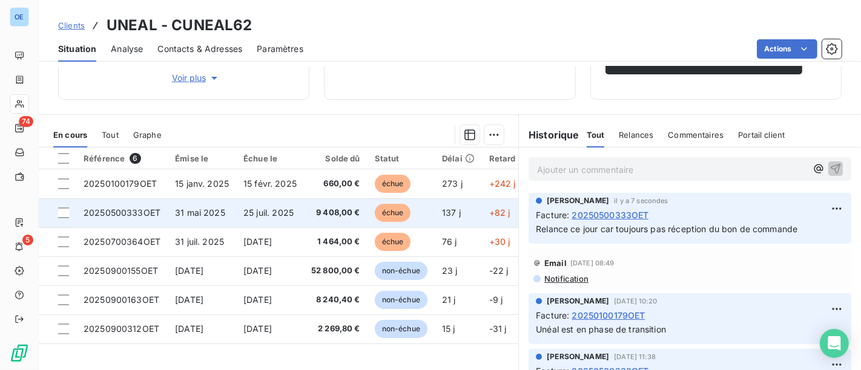
scroll to position [202, 0]
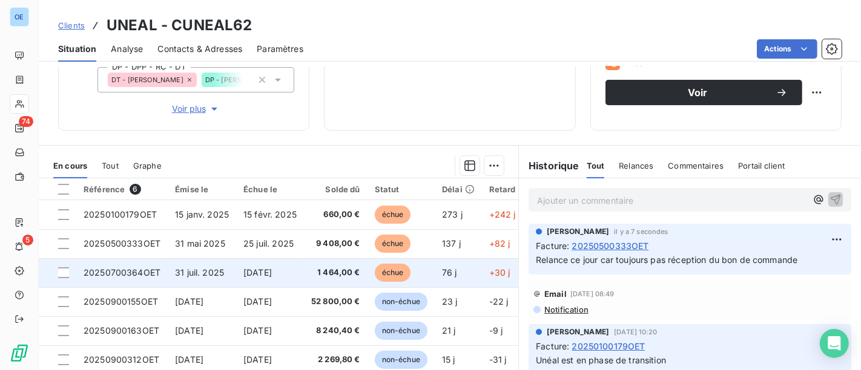
click at [333, 271] on span "1 464,00 €" at bounding box center [335, 273] width 49 height 12
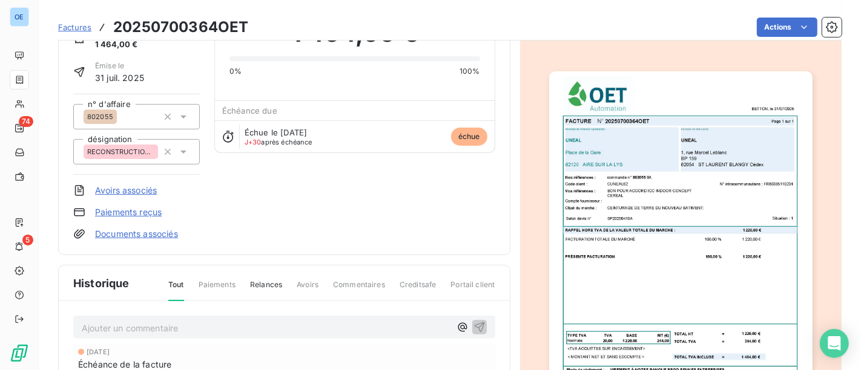
scroll to position [1, 0]
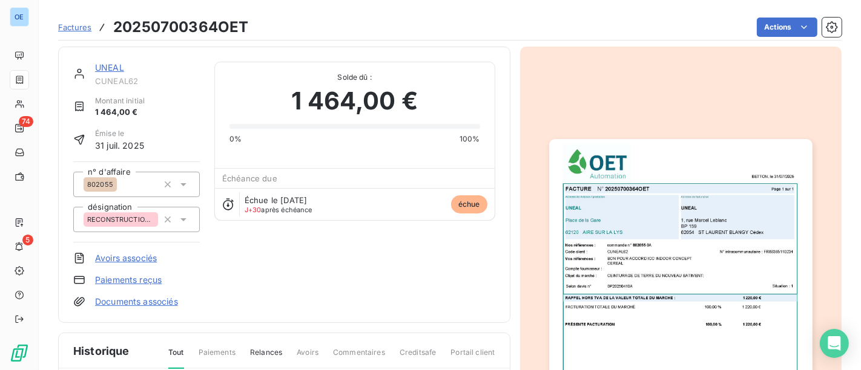
click at [112, 63] on link "UNEAL" at bounding box center [109, 67] width 29 height 10
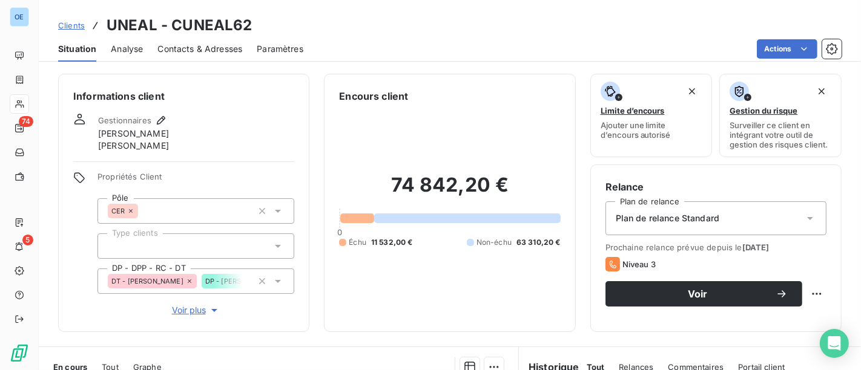
click at [218, 51] on span "Contacts & Adresses" at bounding box center [199, 49] width 85 height 12
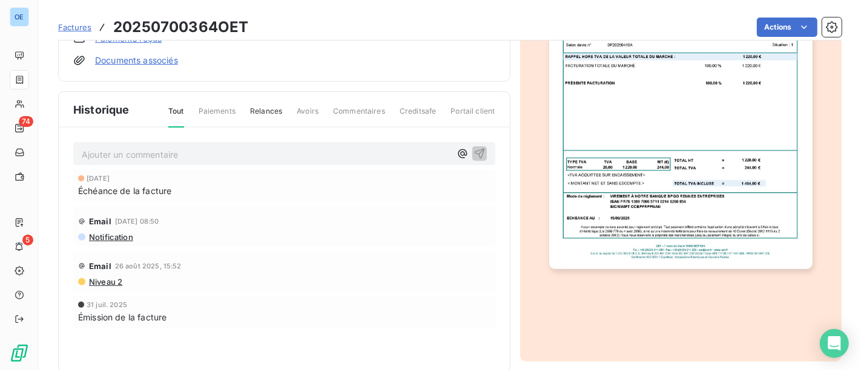
scroll to position [263, 0]
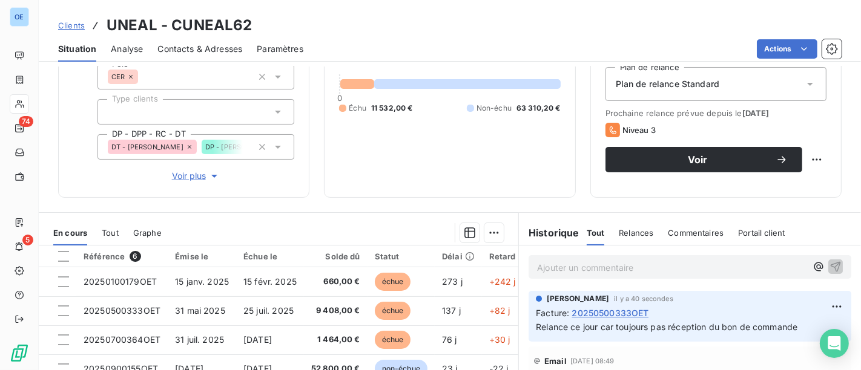
scroll to position [269, 0]
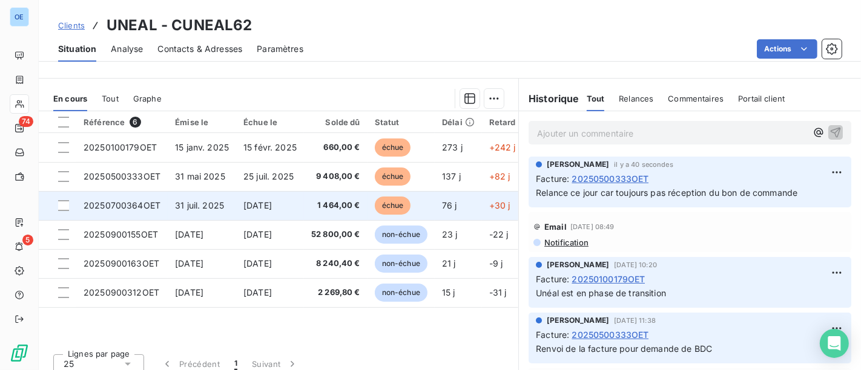
click at [324, 213] on td "1 464,00 €" at bounding box center [336, 205] width 64 height 29
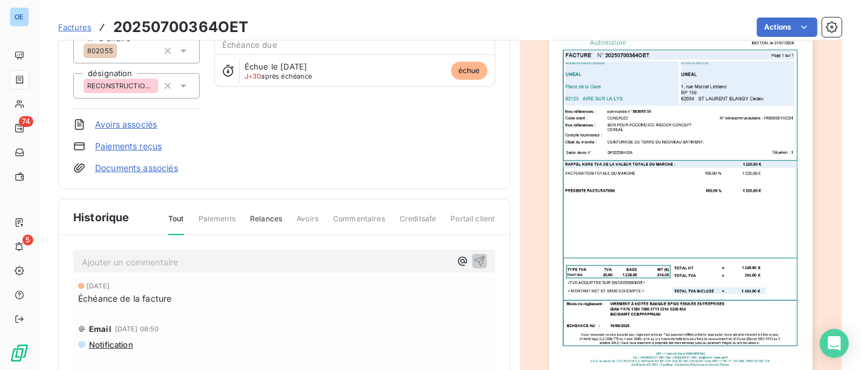
scroll to position [136, 0]
click at [189, 265] on p "Ajouter un commentaire ﻿" at bounding box center [266, 261] width 369 height 15
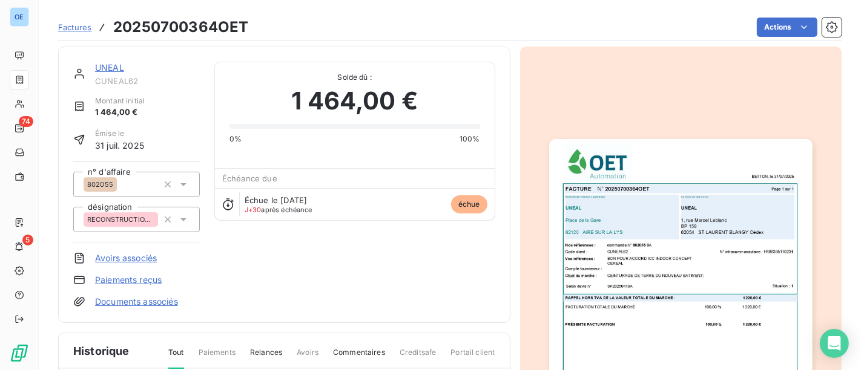
scroll to position [0, 0]
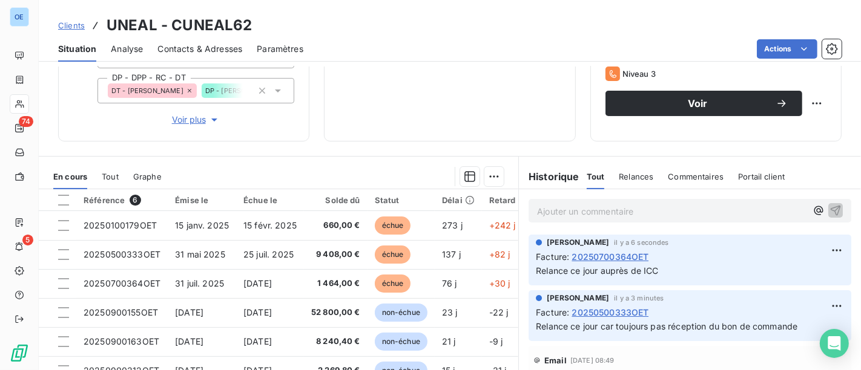
scroll to position [269, 0]
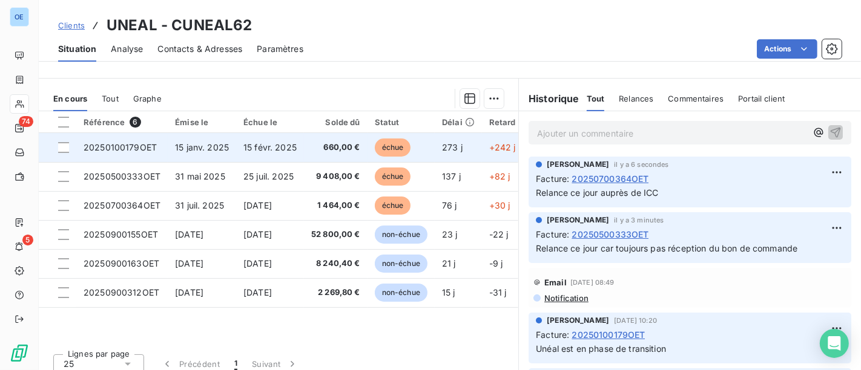
click at [352, 137] on td "660,00 €" at bounding box center [336, 147] width 64 height 29
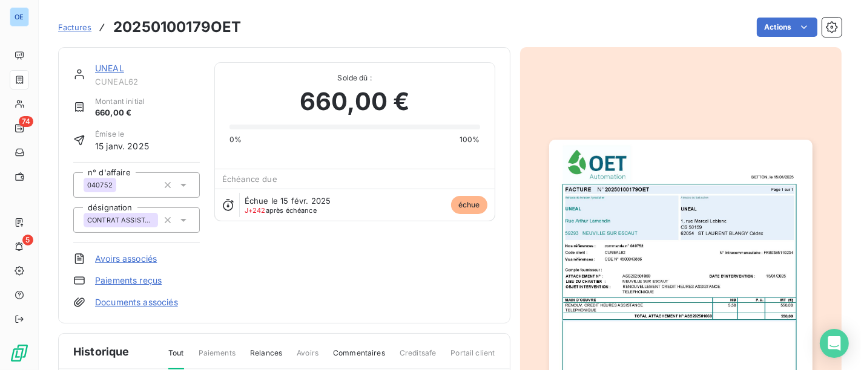
click at [106, 64] on link "UNEAL" at bounding box center [109, 68] width 29 height 10
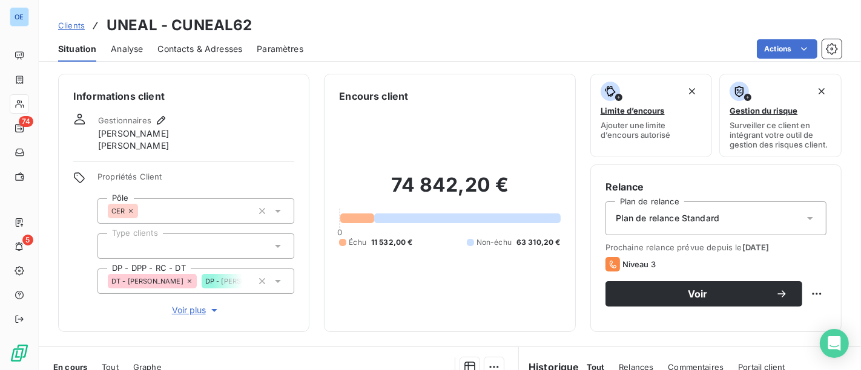
click at [206, 53] on span "Contacts & Adresses" at bounding box center [199, 49] width 85 height 12
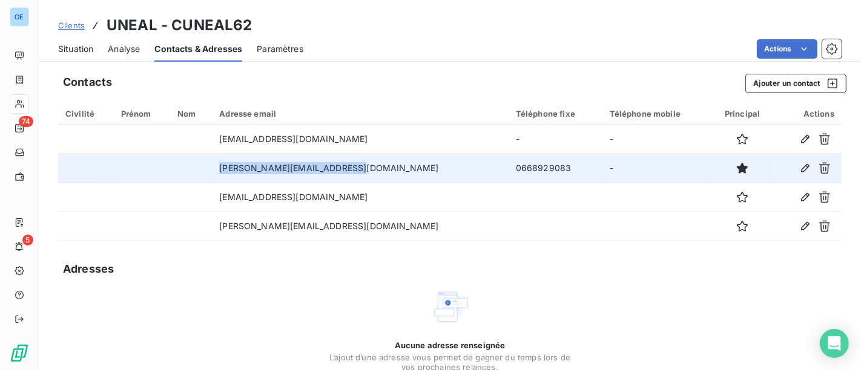
drag, startPoint x: 351, startPoint y: 169, endPoint x: 214, endPoint y: 172, distance: 136.8
click at [214, 172] on tr "[PERSON_NAME][EMAIL_ADDRESS][DOMAIN_NAME] 0668929083 -" at bounding box center [449, 168] width 783 height 29
copy tr "[PERSON_NAME][EMAIL_ADDRESS][DOMAIN_NAME]"
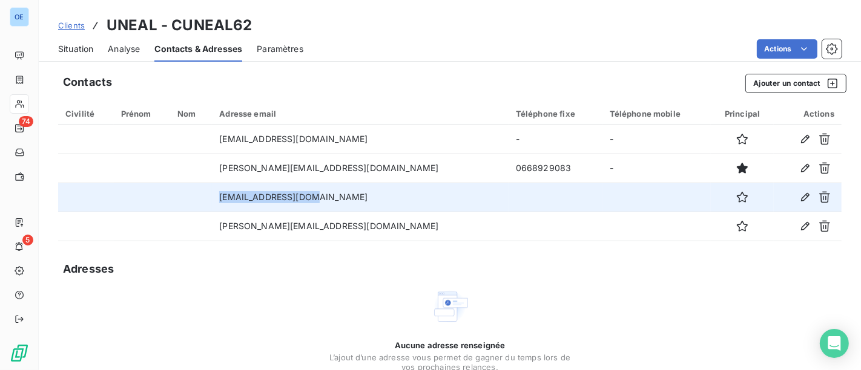
drag, startPoint x: 322, startPoint y: 202, endPoint x: 203, endPoint y: 199, distance: 118.7
click at [176, 194] on tr "[EMAIL_ADDRESS][DOMAIN_NAME]" at bounding box center [449, 197] width 783 height 29
copy tr "[EMAIL_ADDRESS][DOMAIN_NAME]"
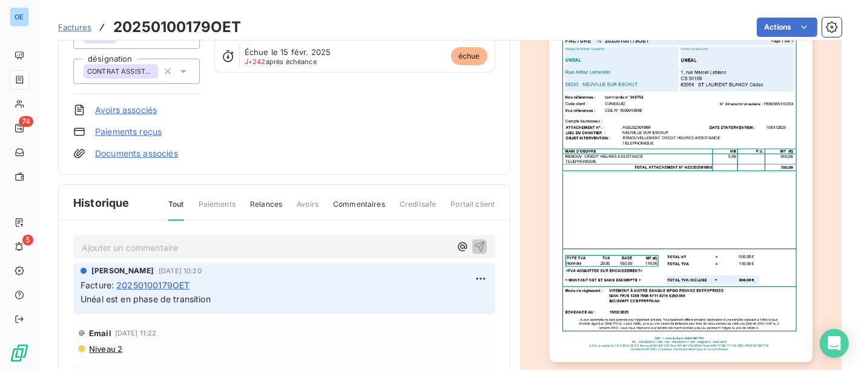
scroll to position [263, 0]
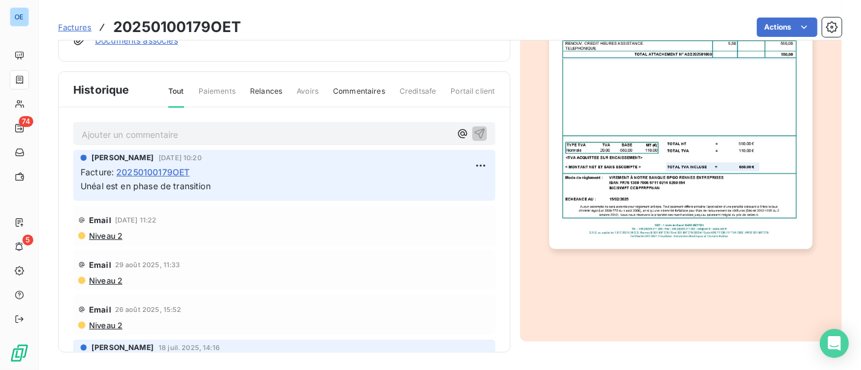
click at [215, 142] on div "Ajouter un commentaire ﻿" at bounding box center [284, 134] width 422 height 24
click at [217, 135] on p "Ajouter un commentaire ﻿" at bounding box center [266, 134] width 369 height 15
